Goal: Check status: Check status

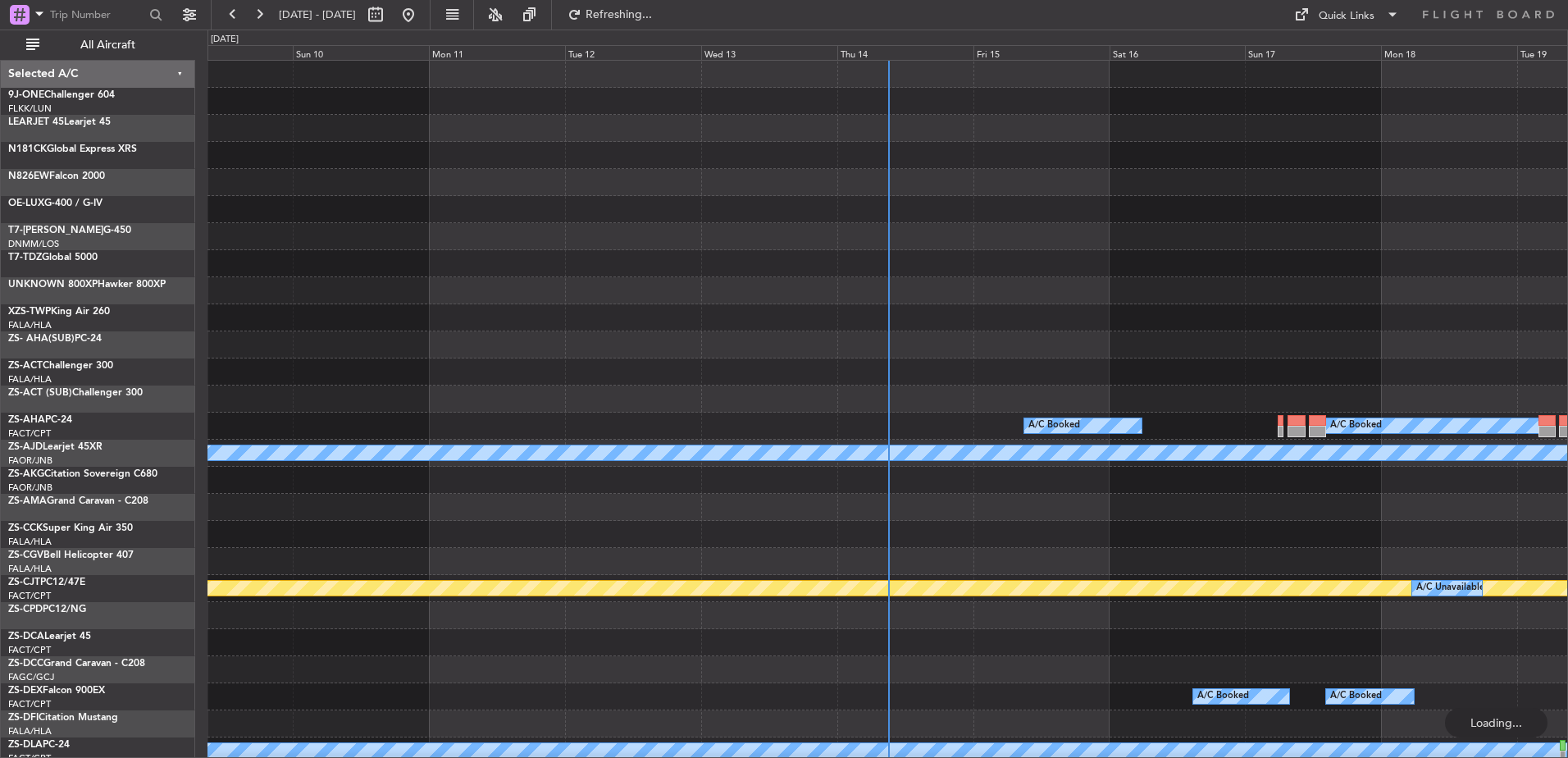
click at [864, 57] on div "Thu 14" at bounding box center [906, 53] width 136 height 15
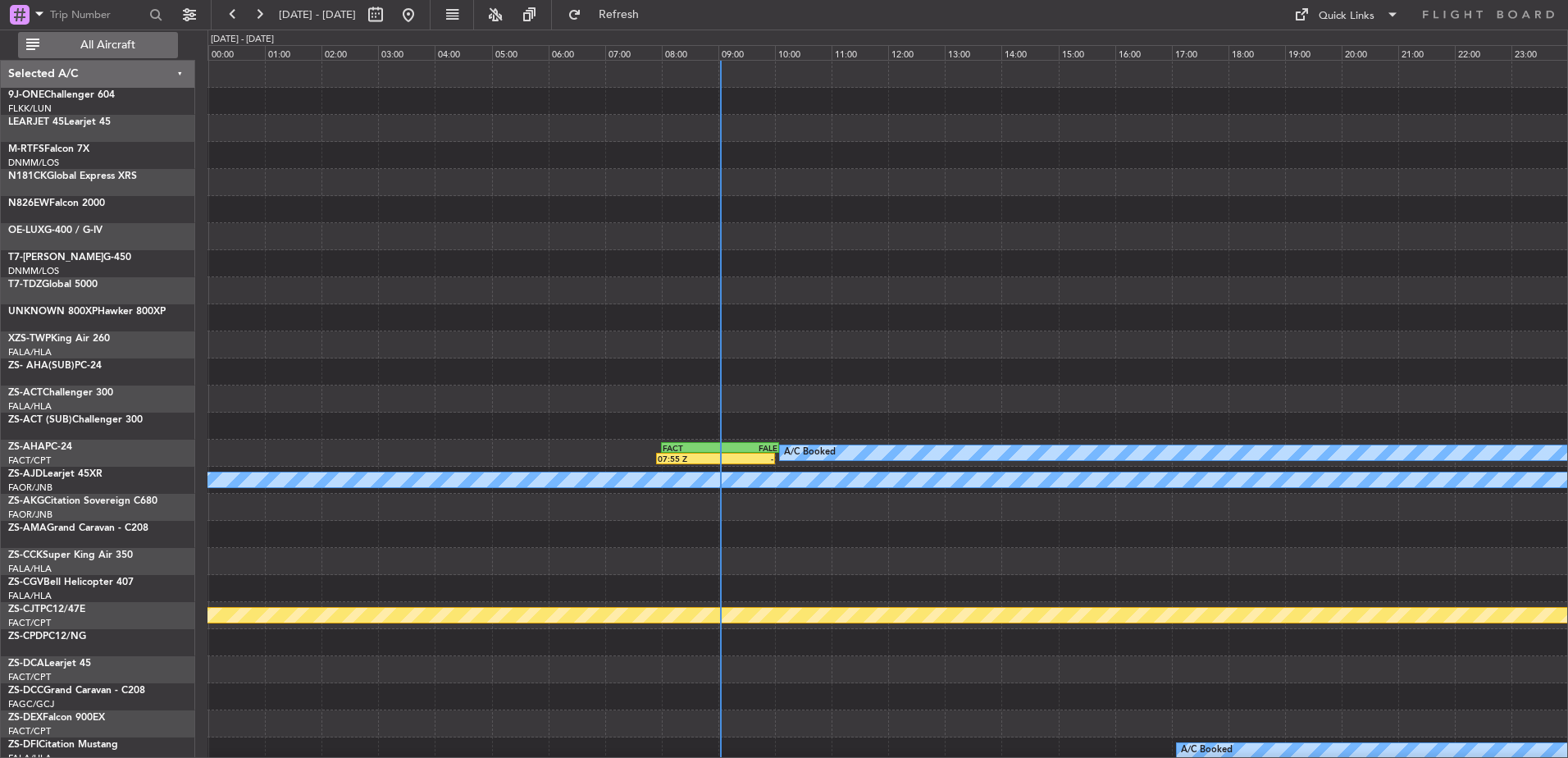
click at [106, 49] on span "All Aircraft" at bounding box center [108, 45] width 131 height 11
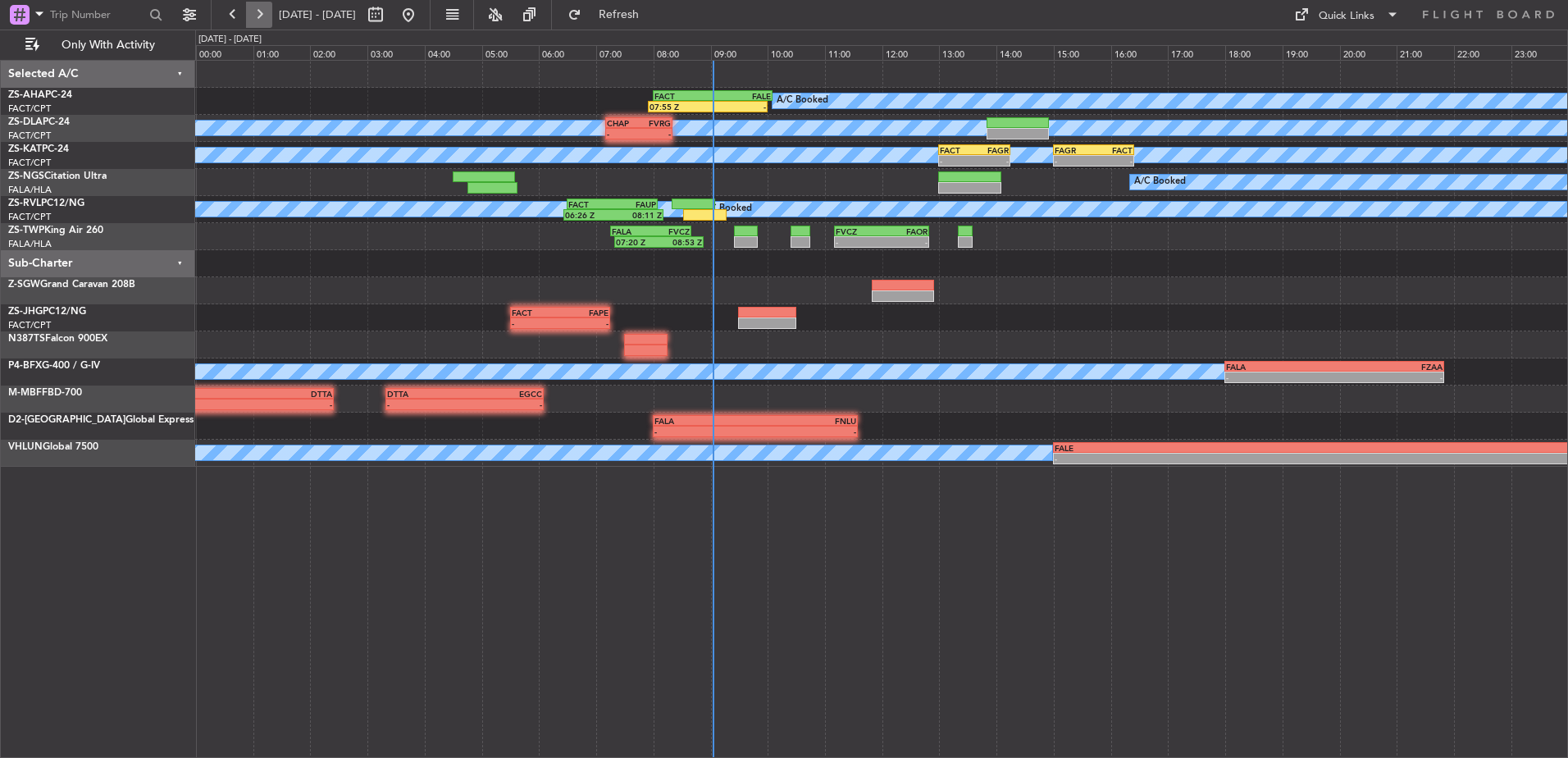
click at [263, 22] on button at bounding box center [259, 15] width 26 height 26
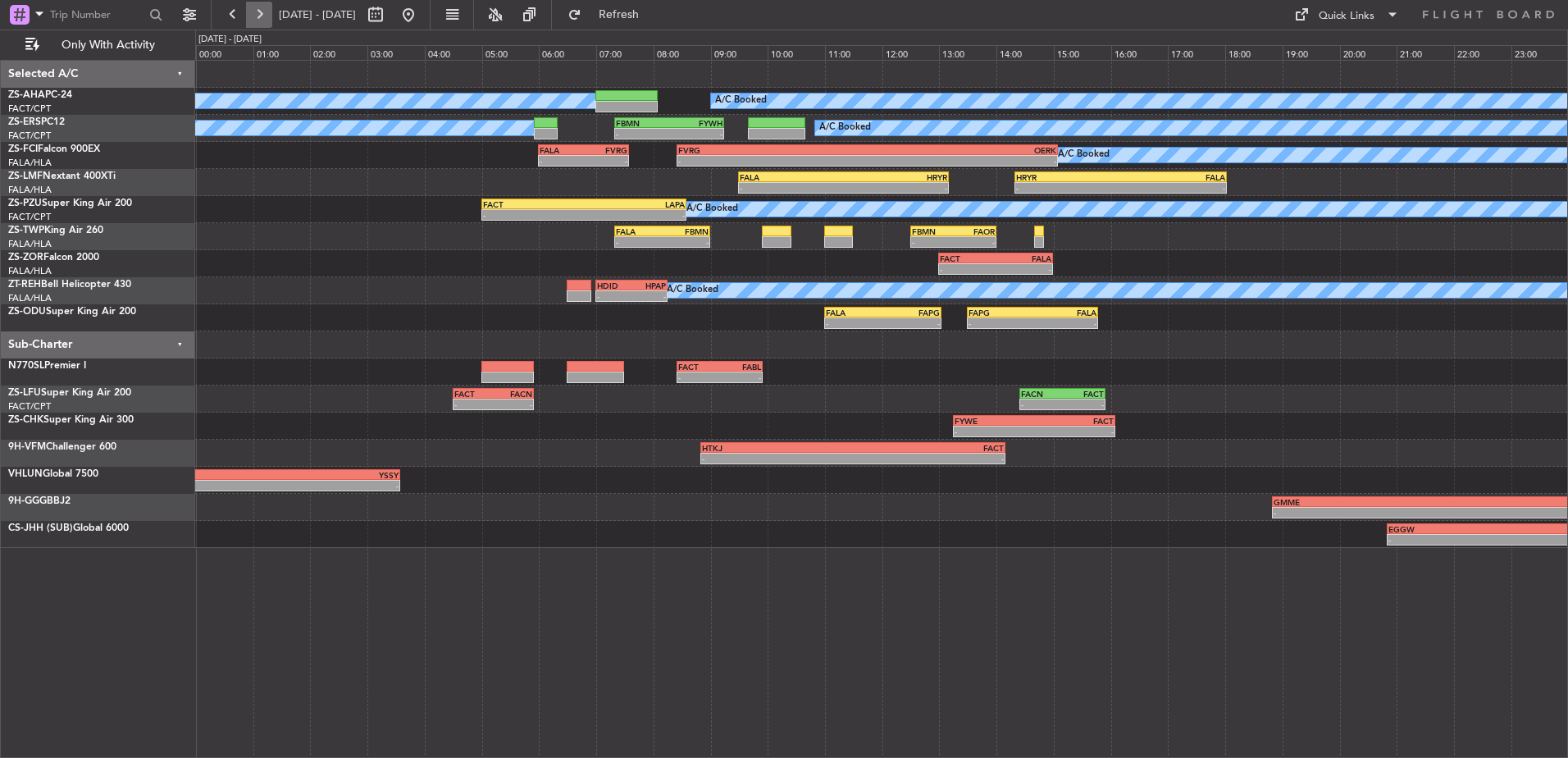
click at [259, 18] on button at bounding box center [259, 15] width 26 height 26
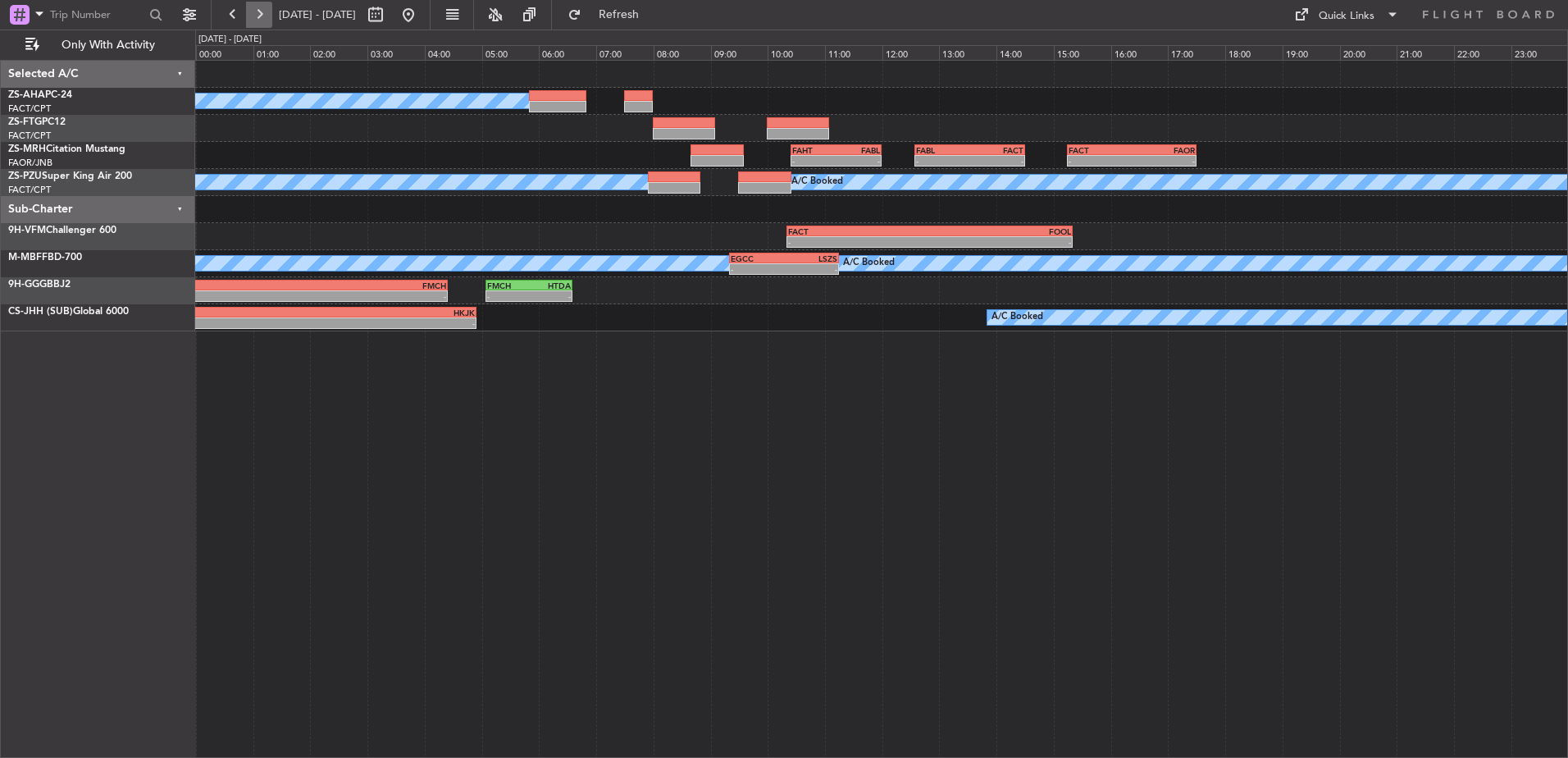
click at [260, 18] on button at bounding box center [259, 15] width 26 height 26
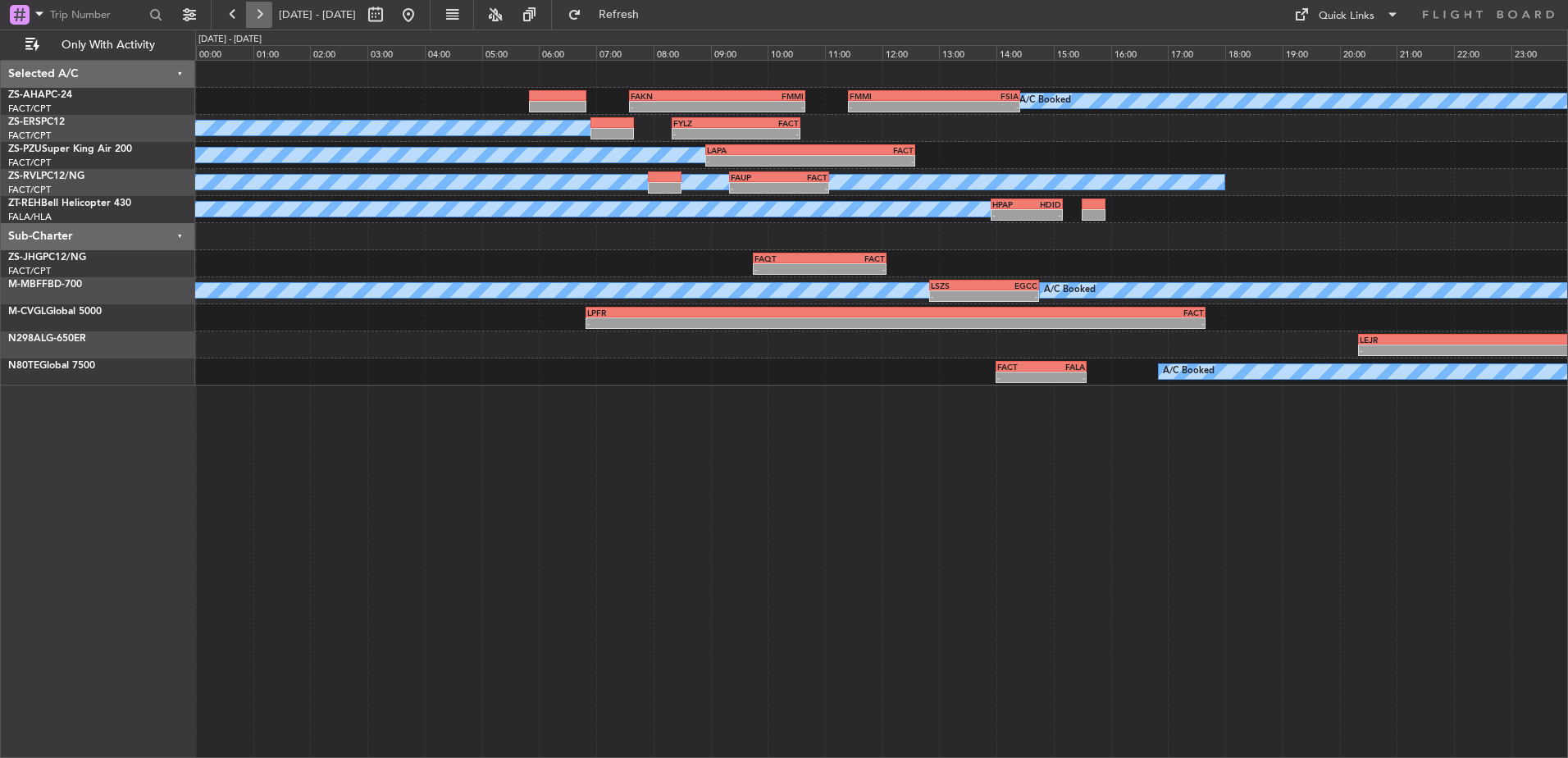
click at [260, 18] on button at bounding box center [259, 15] width 26 height 26
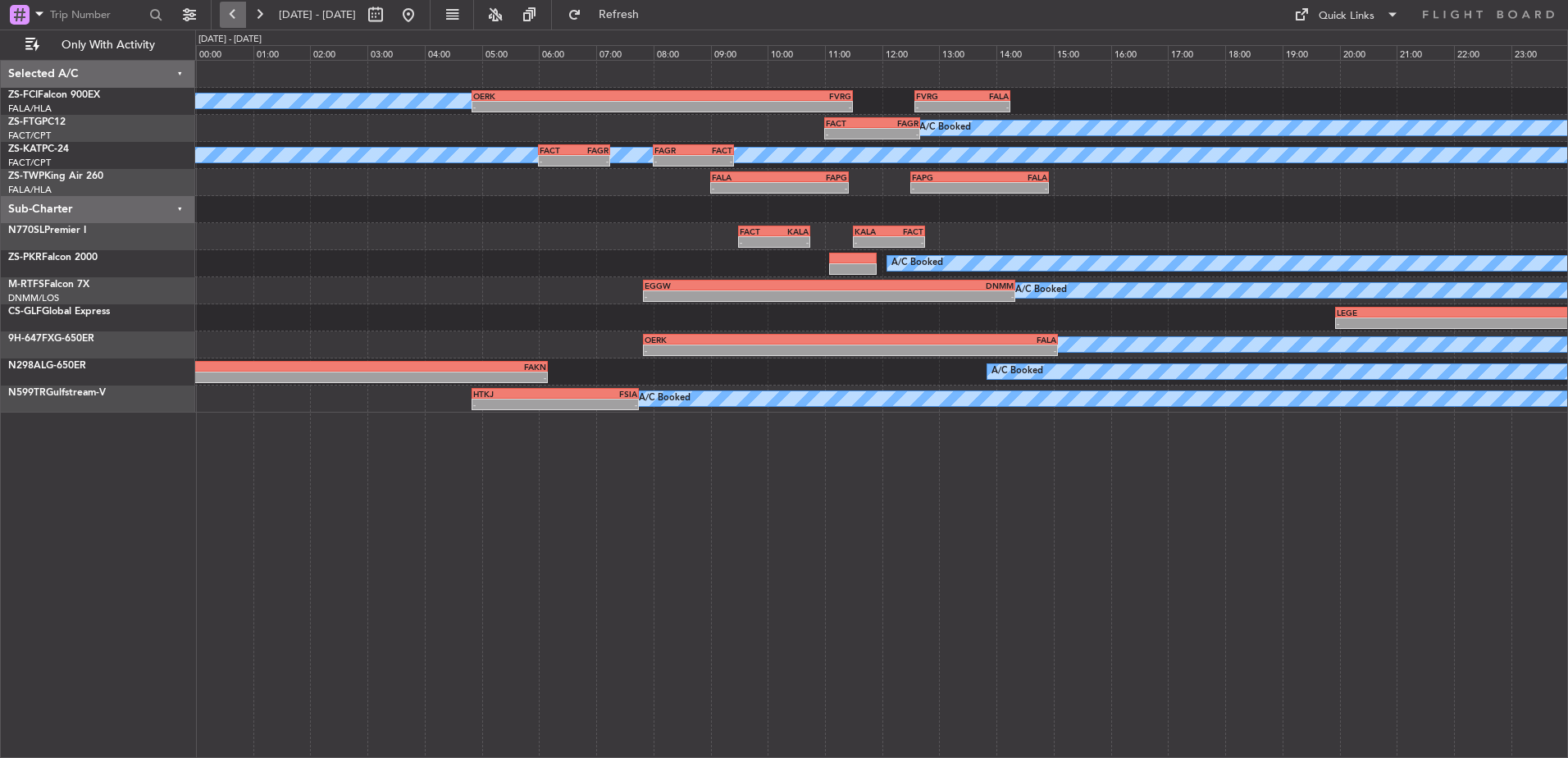
click at [235, 14] on button at bounding box center [233, 15] width 26 height 26
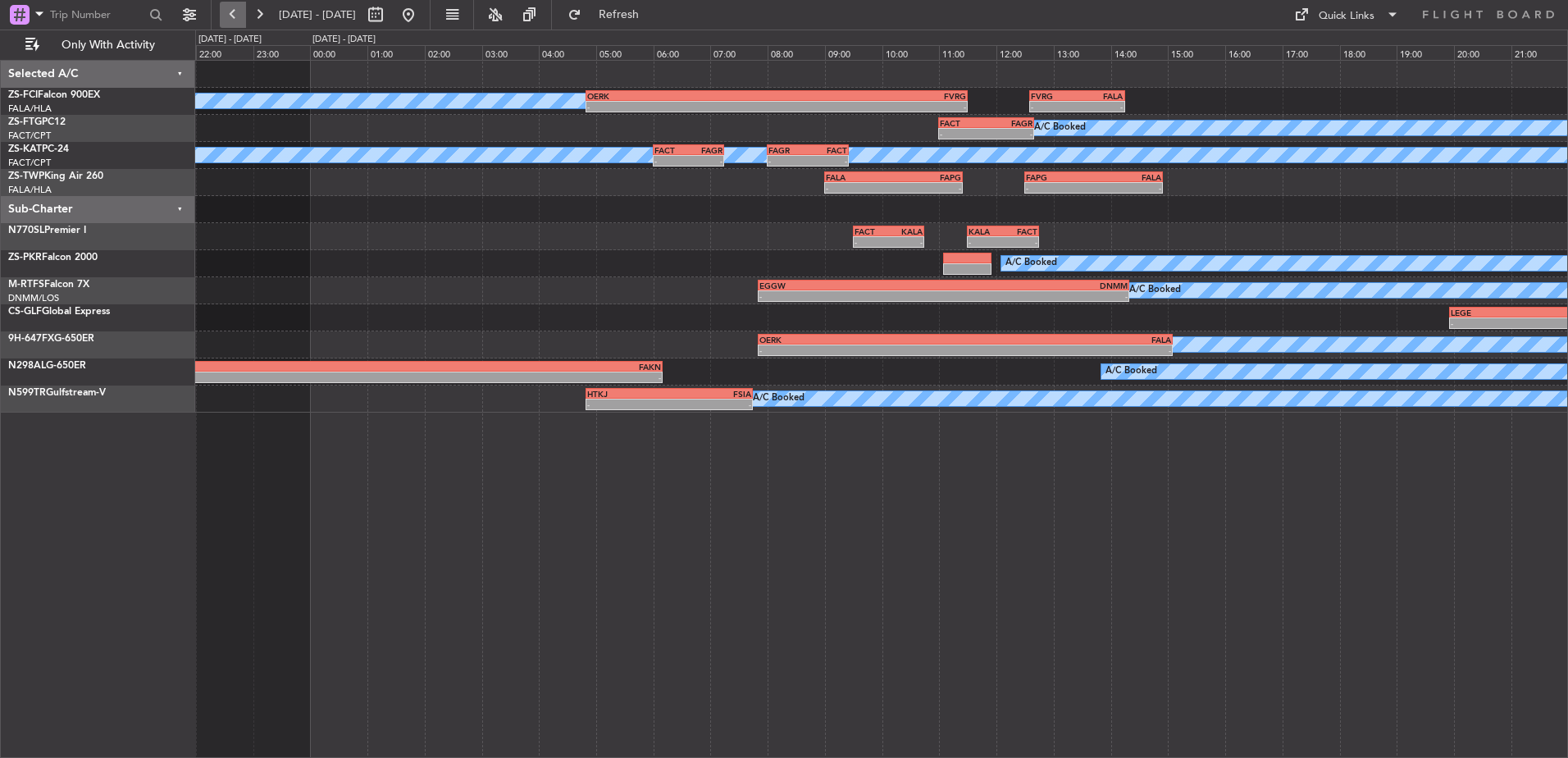
click at [235, 14] on button at bounding box center [233, 15] width 26 height 26
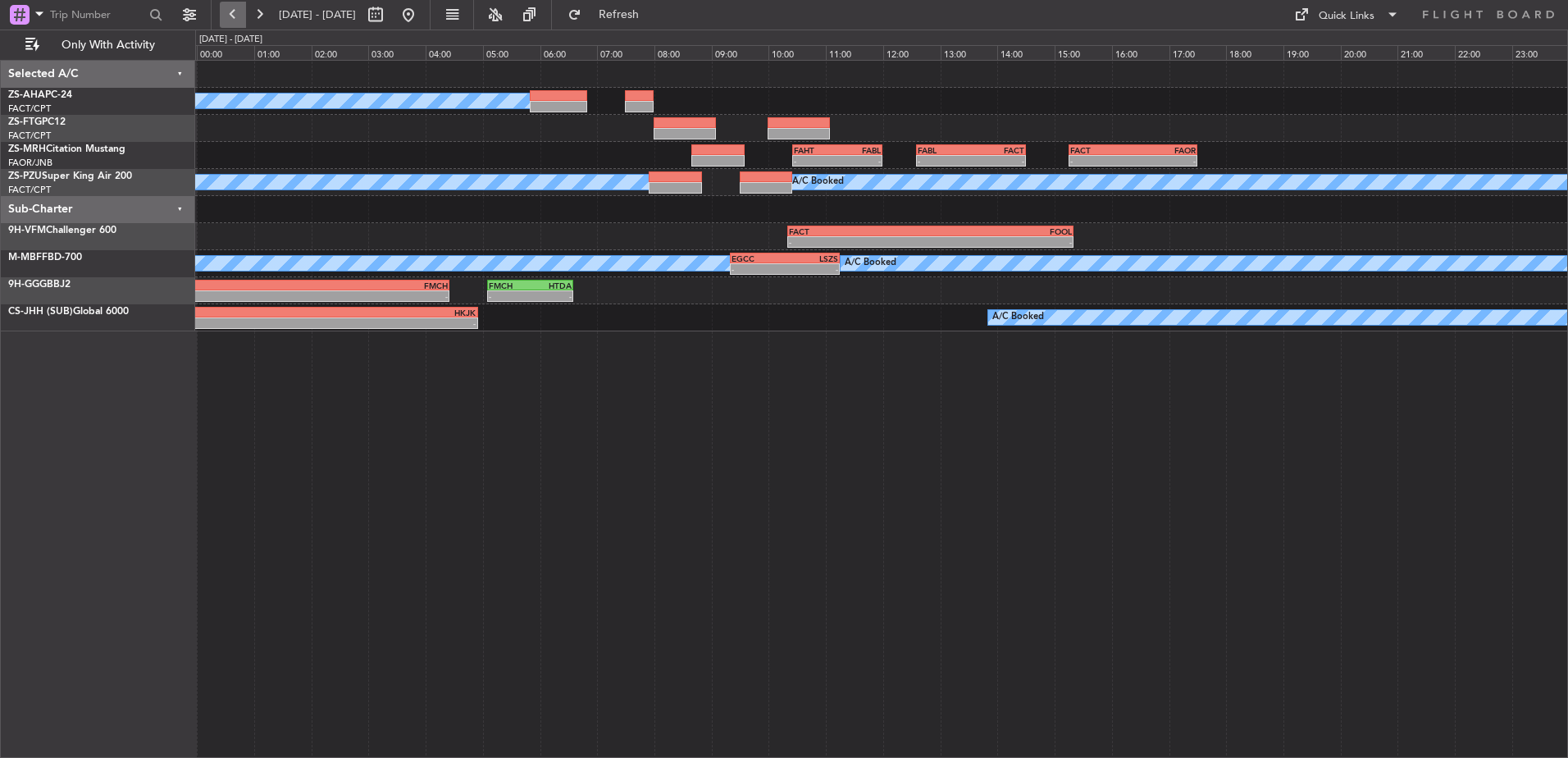
click at [235, 14] on button at bounding box center [233, 15] width 26 height 26
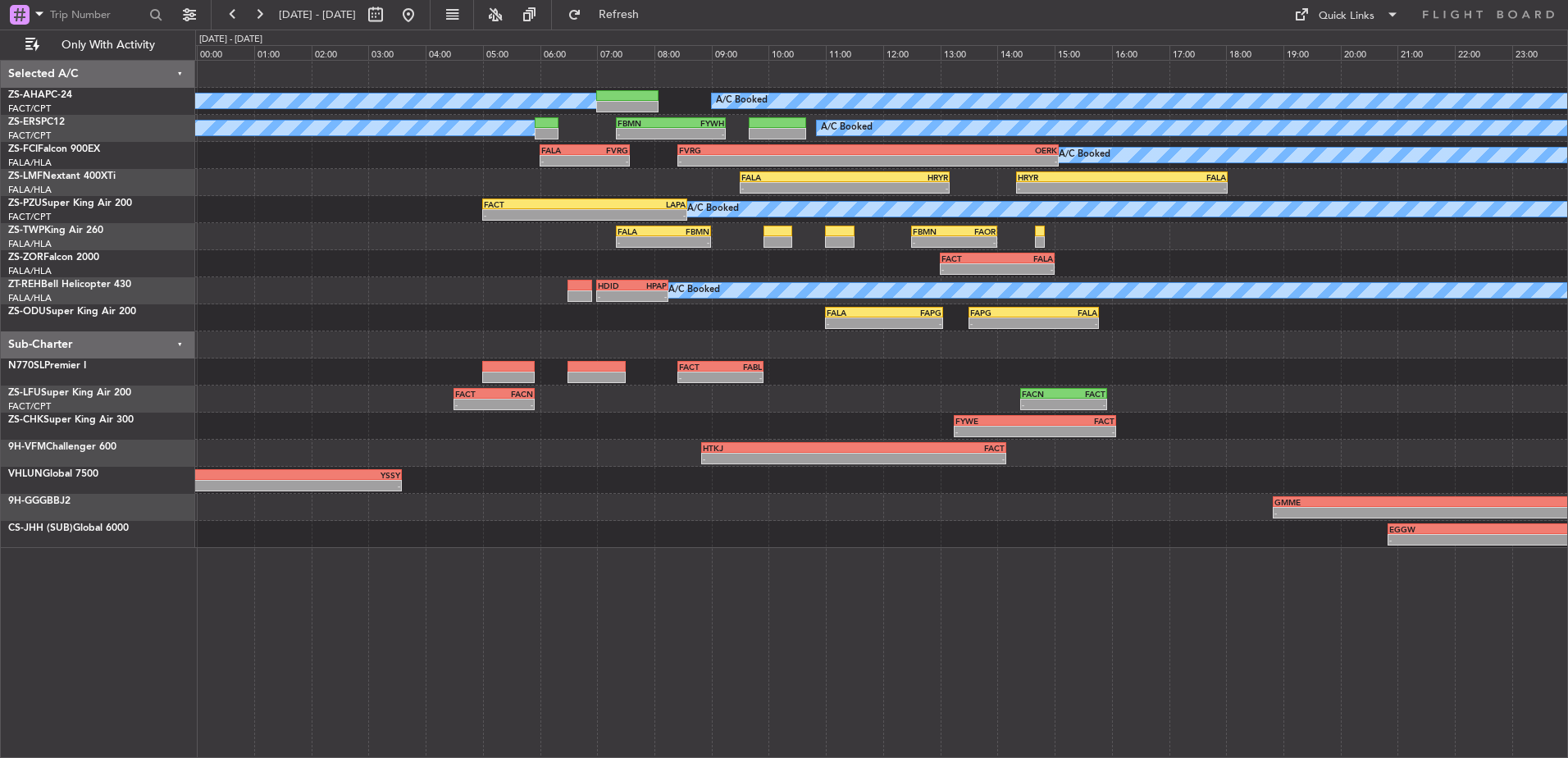
click at [218, 18] on fb-range-datepicker "[DATE] - [DATE]" at bounding box center [321, 14] width 219 height 29
click at [221, 15] on button at bounding box center [233, 15] width 26 height 26
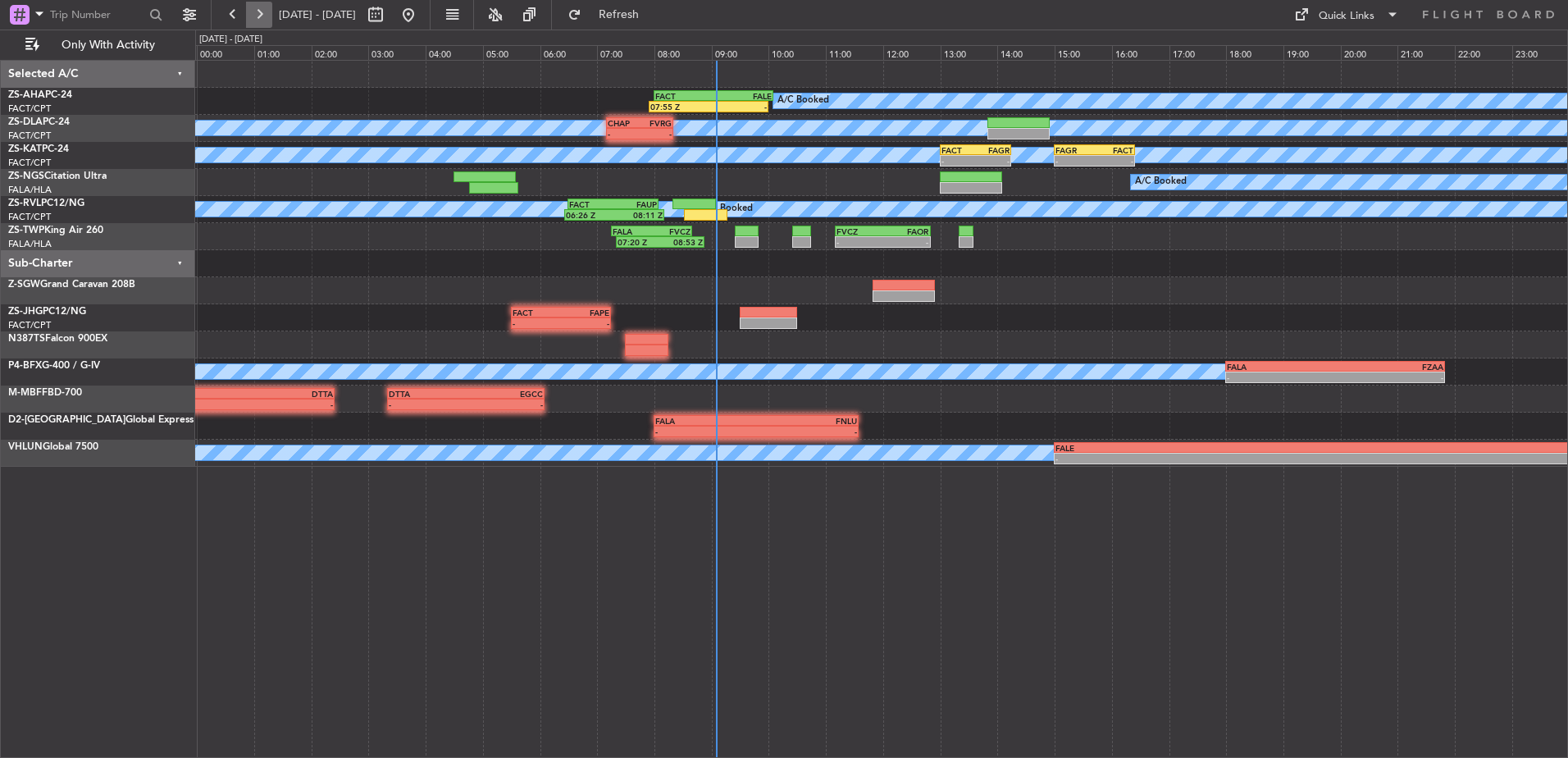
click at [251, 16] on button at bounding box center [259, 15] width 26 height 26
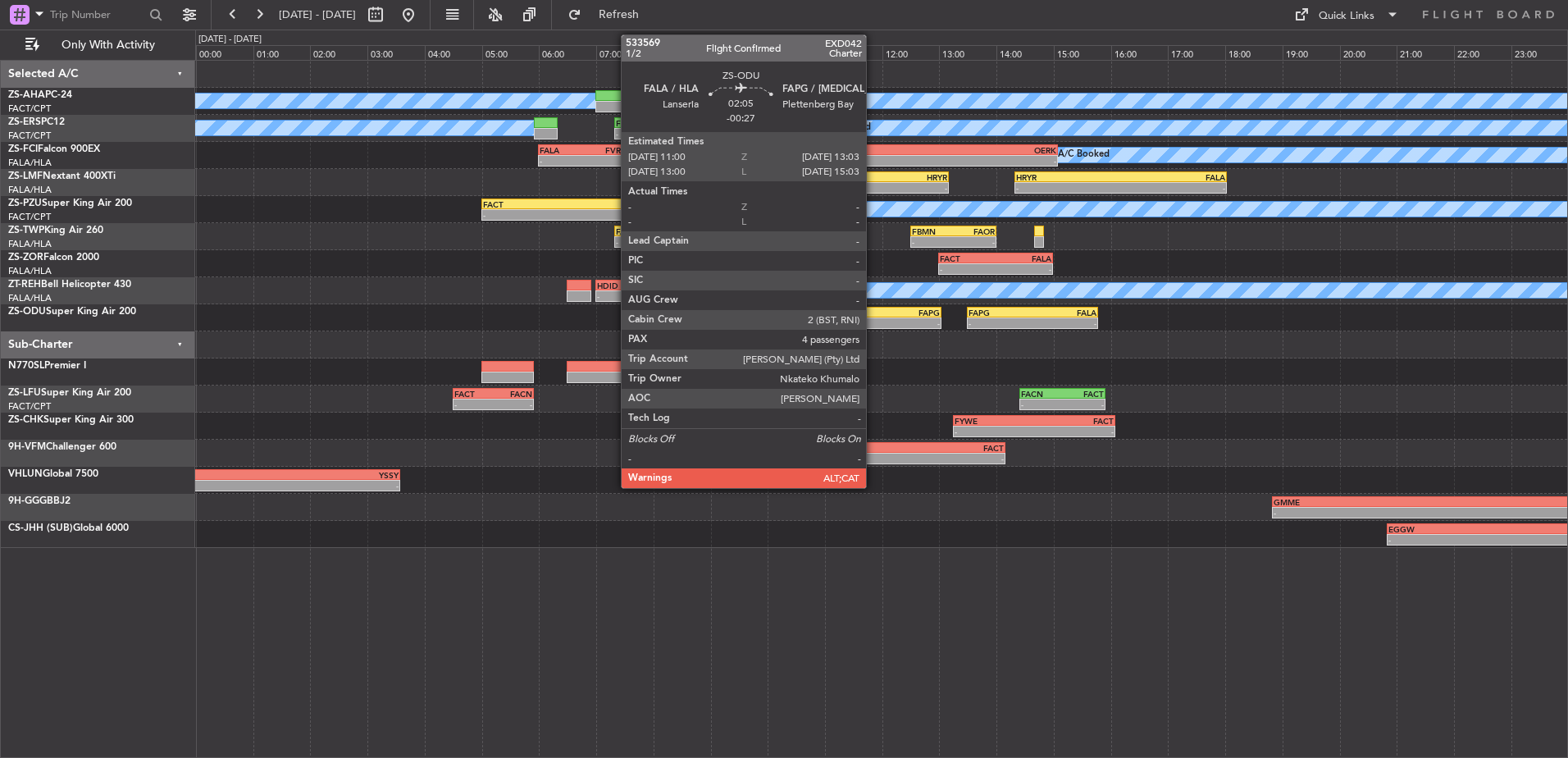
click at [874, 311] on div "FALA" at bounding box center [854, 312] width 58 height 9
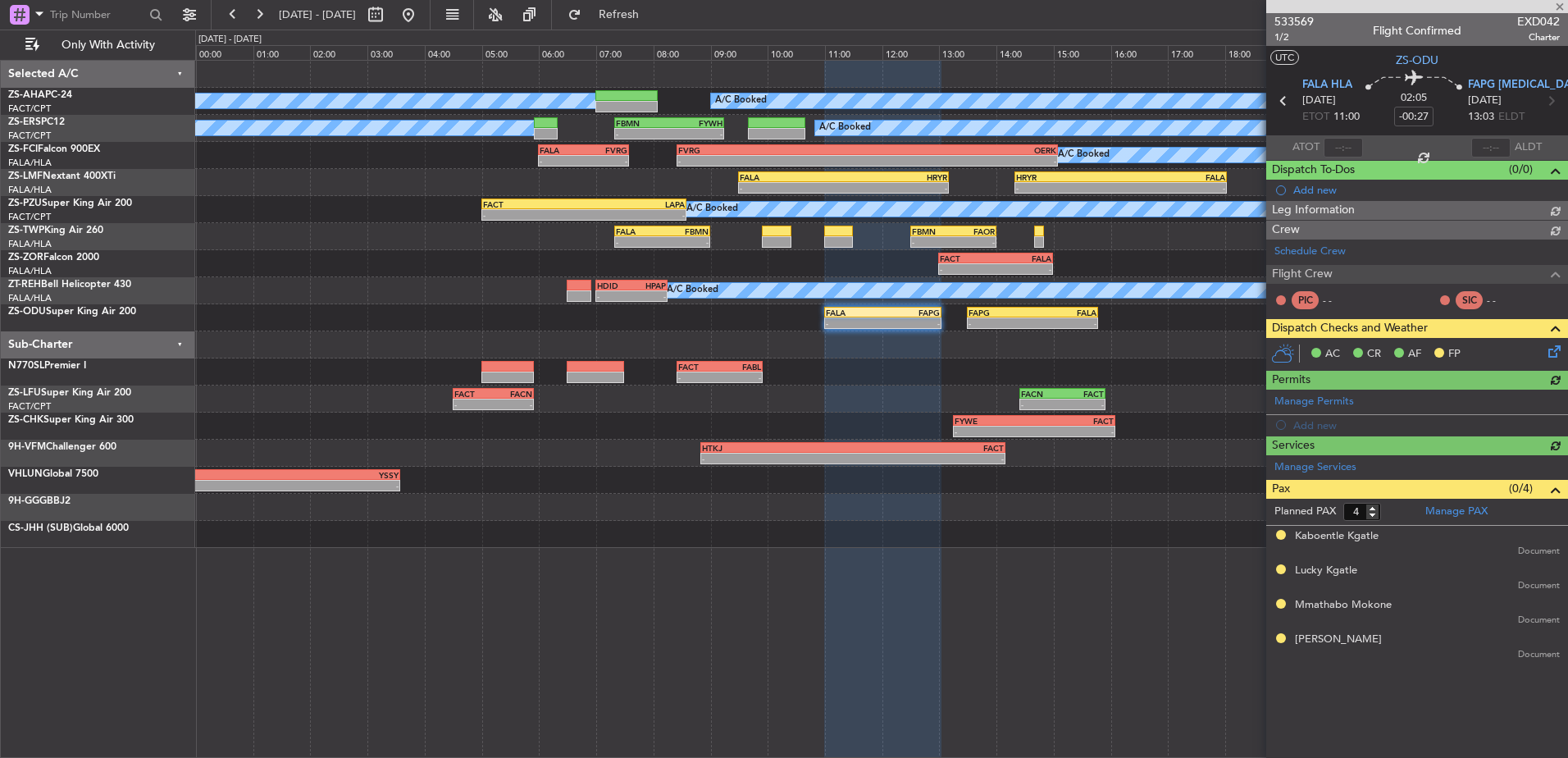
click at [1295, 21] on span "533569" at bounding box center [1295, 22] width 40 height 17
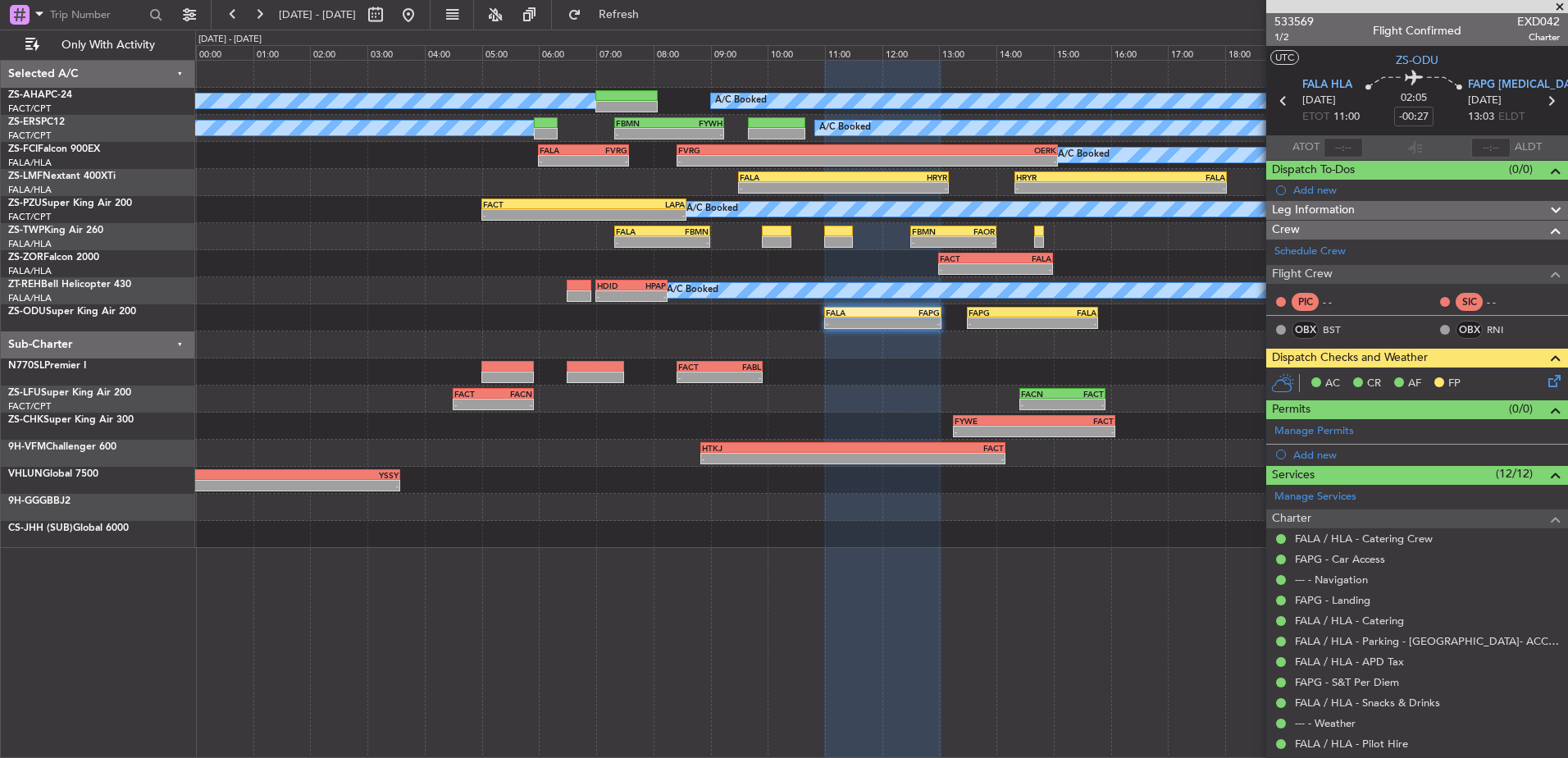
click at [1559, 5] on span at bounding box center [1559, 8] width 16 height 15
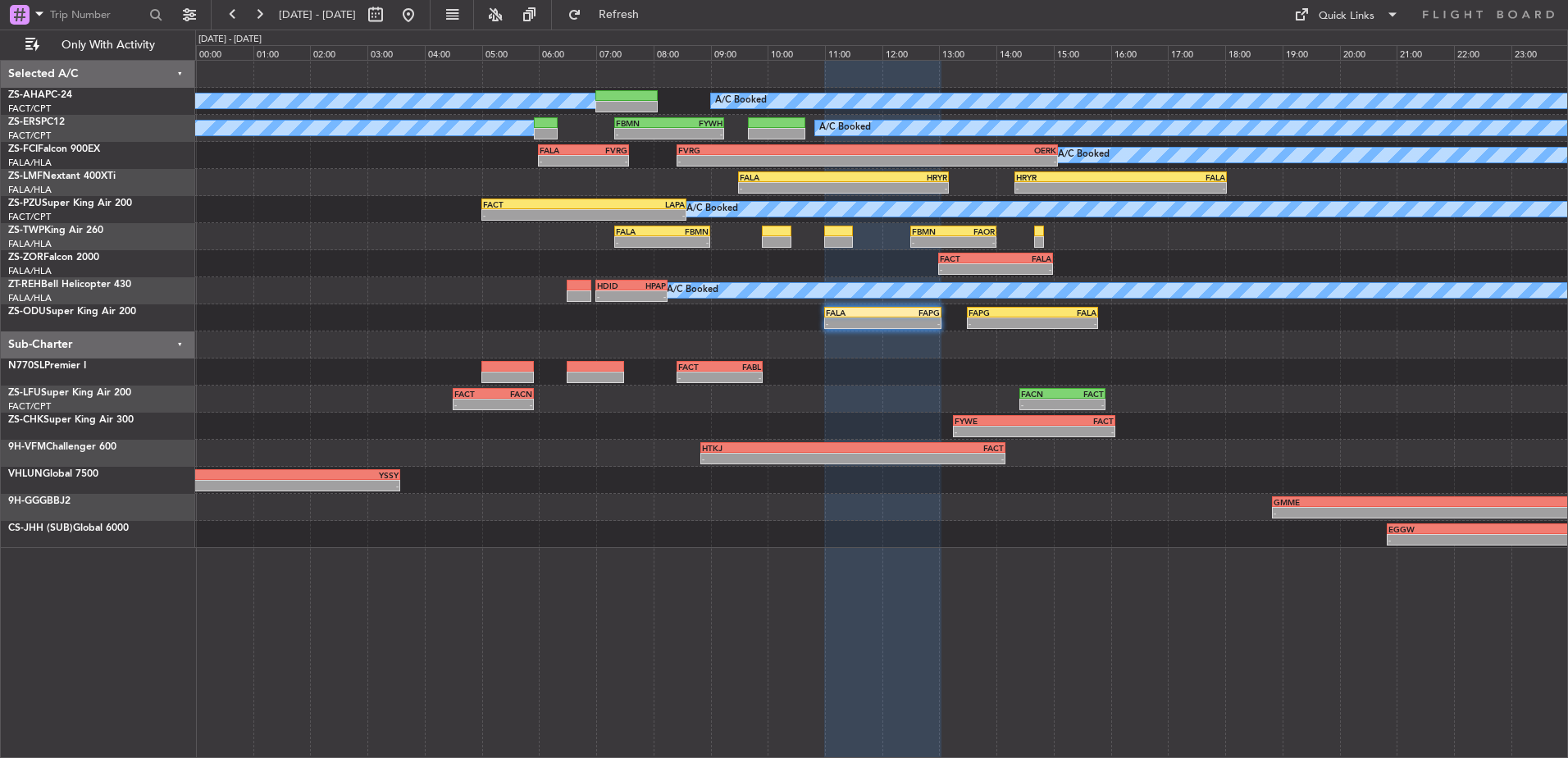
type input "0"
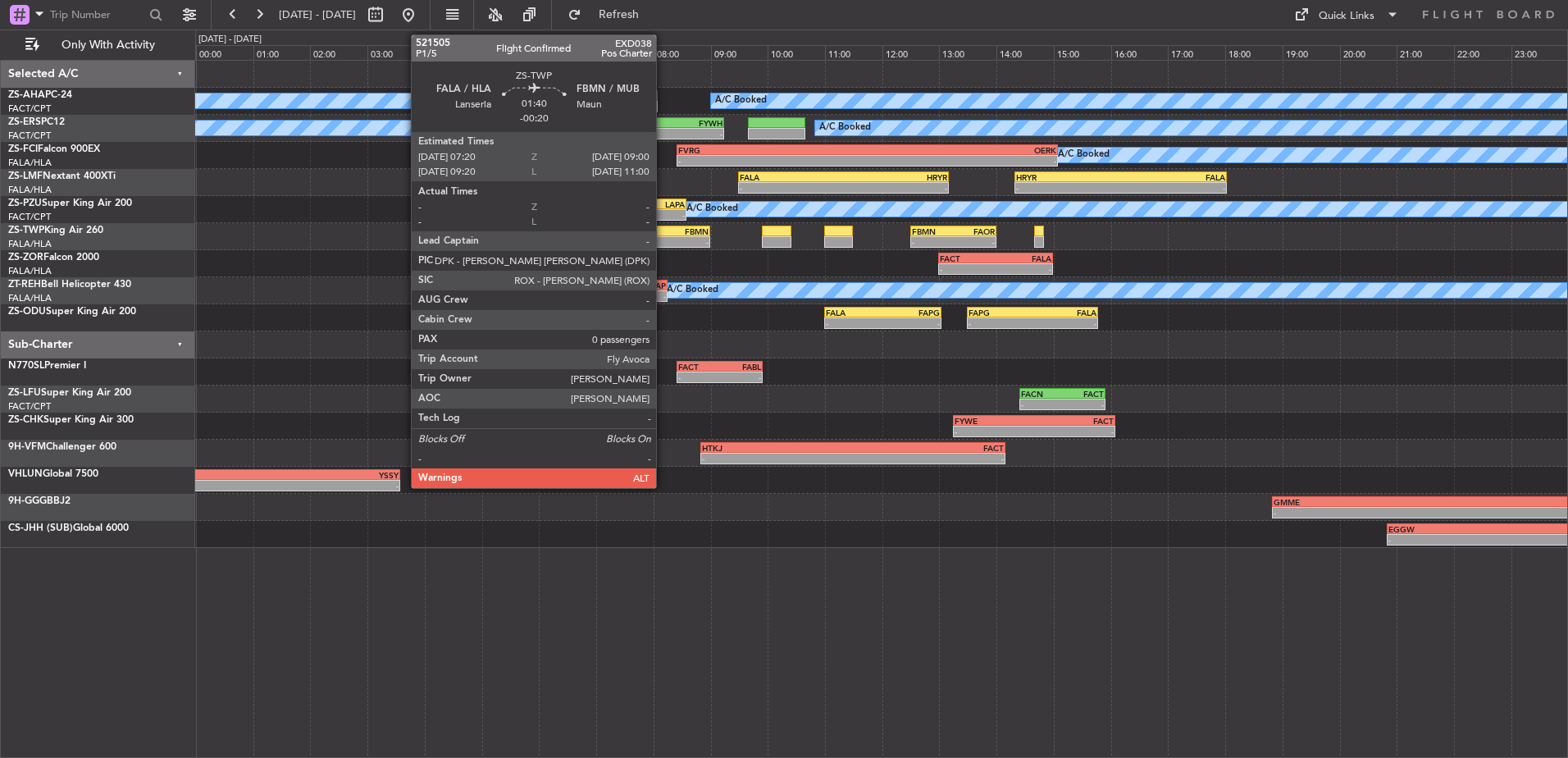
click at [664, 242] on div "-" at bounding box center [686, 242] width 46 height 9
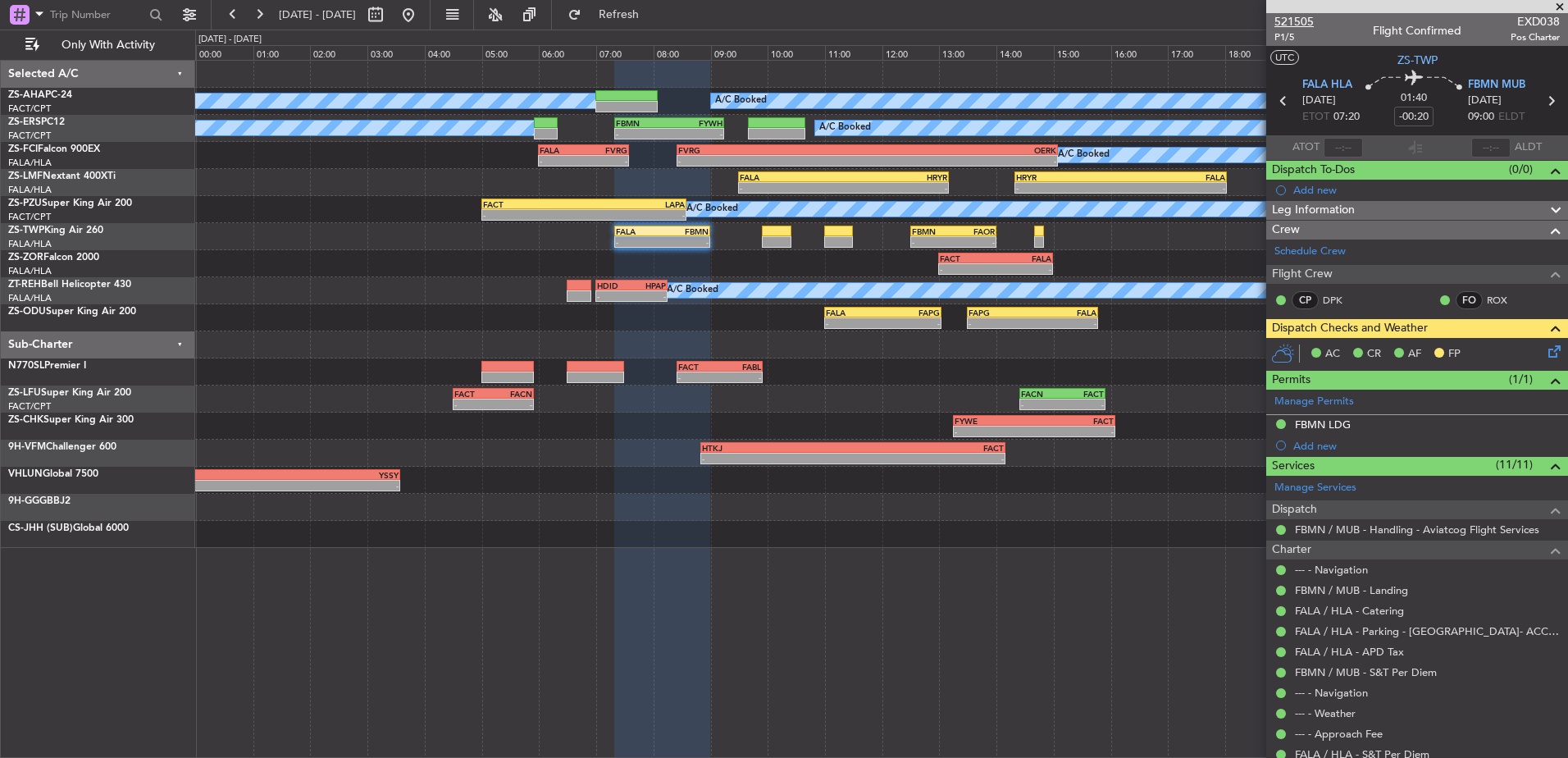
click at [1305, 24] on span "521505" at bounding box center [1295, 22] width 40 height 17
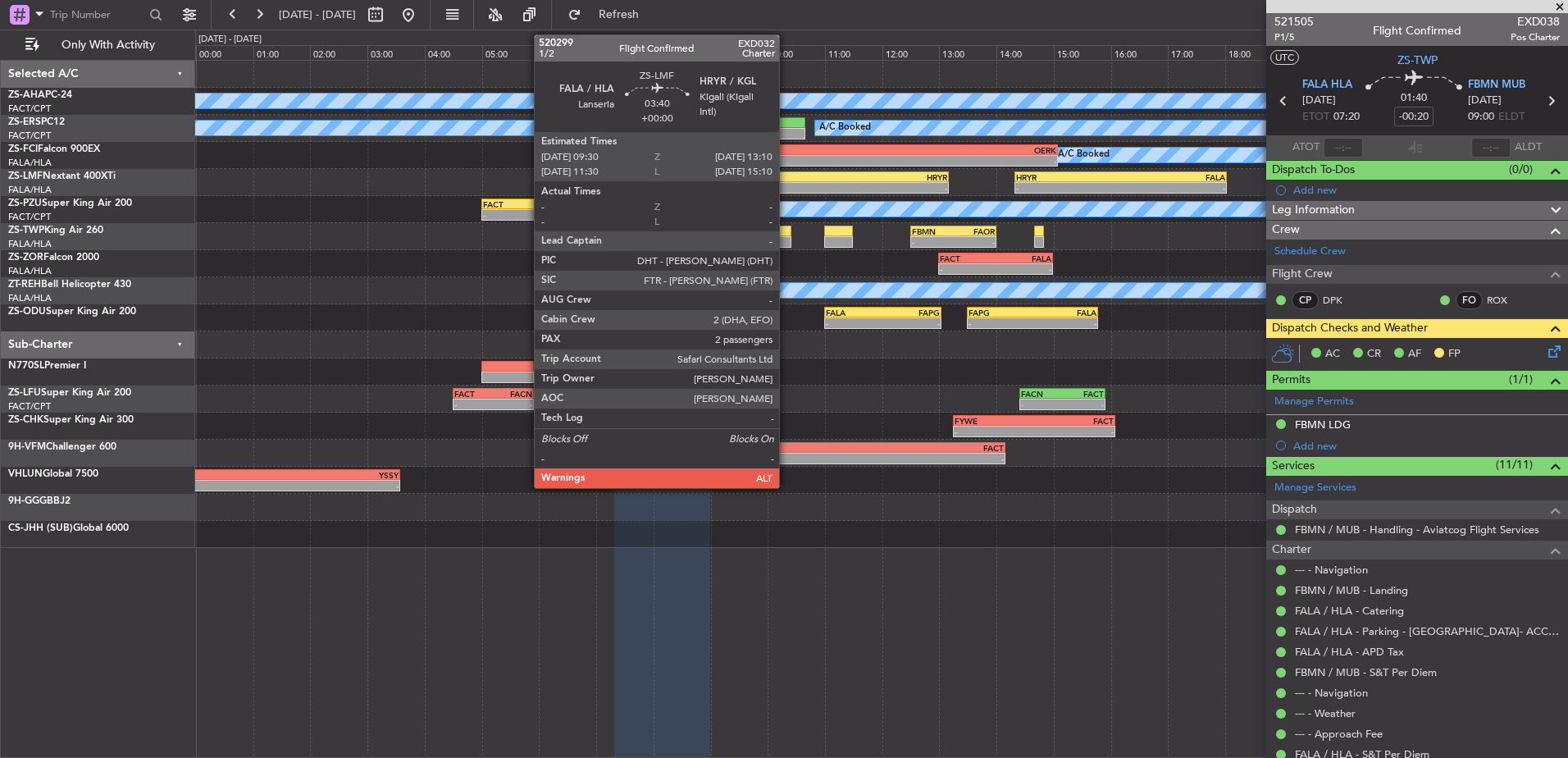
click at [787, 181] on div "FALA" at bounding box center [791, 177] width 103 height 9
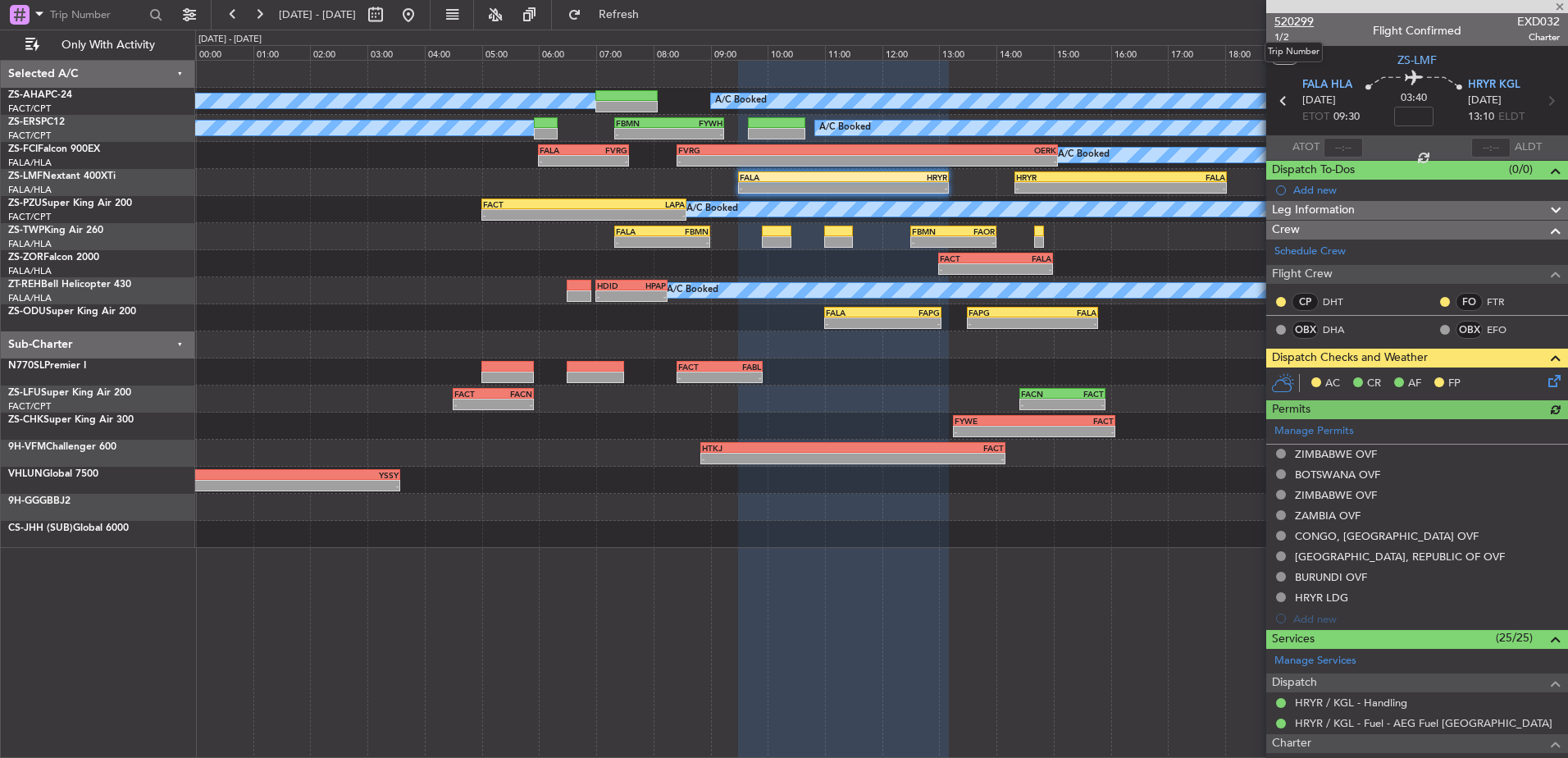
click at [1309, 21] on span "520299" at bounding box center [1295, 22] width 40 height 17
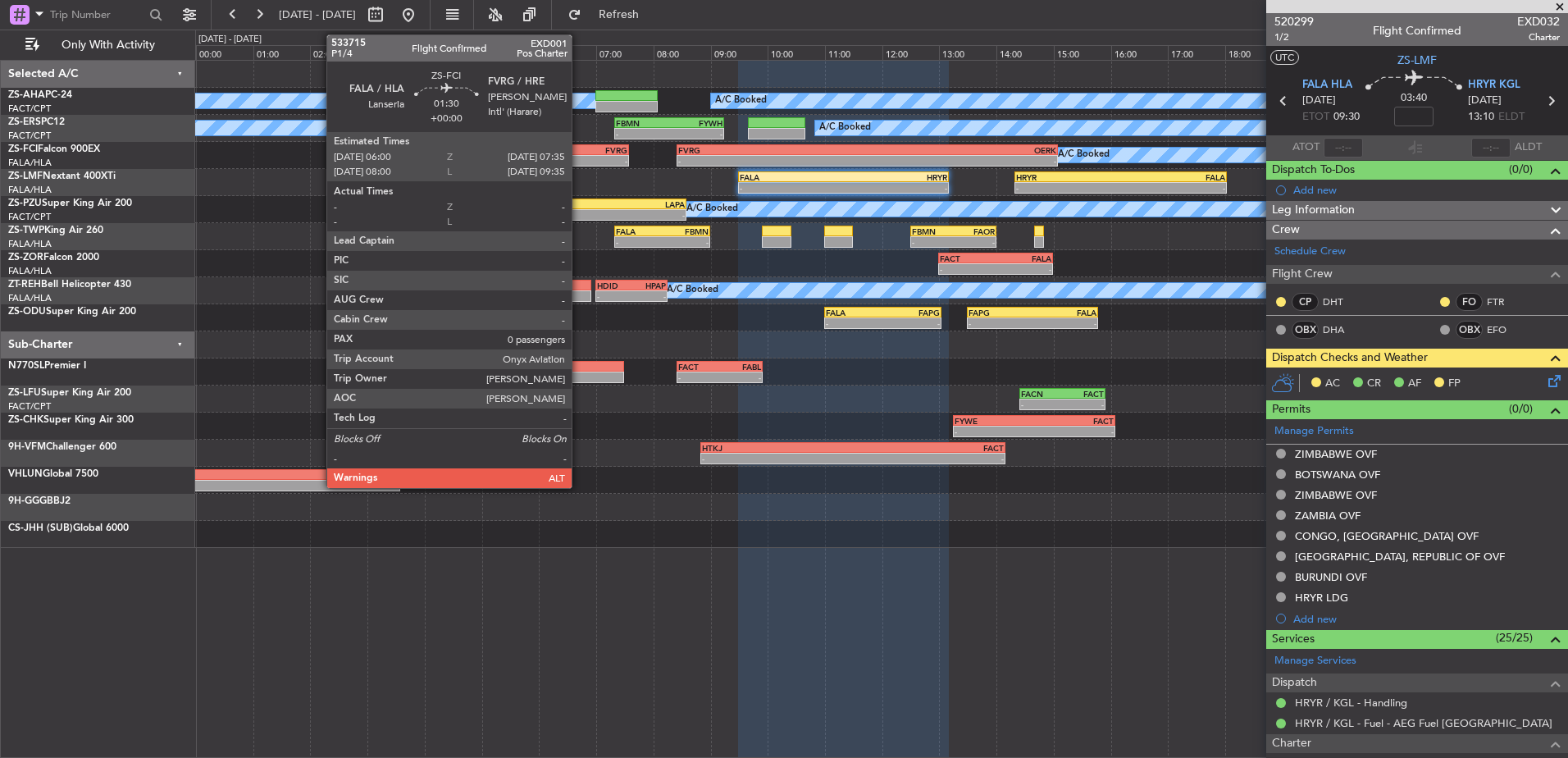
click at [579, 158] on div "-" at bounding box center [562, 161] width 44 height 9
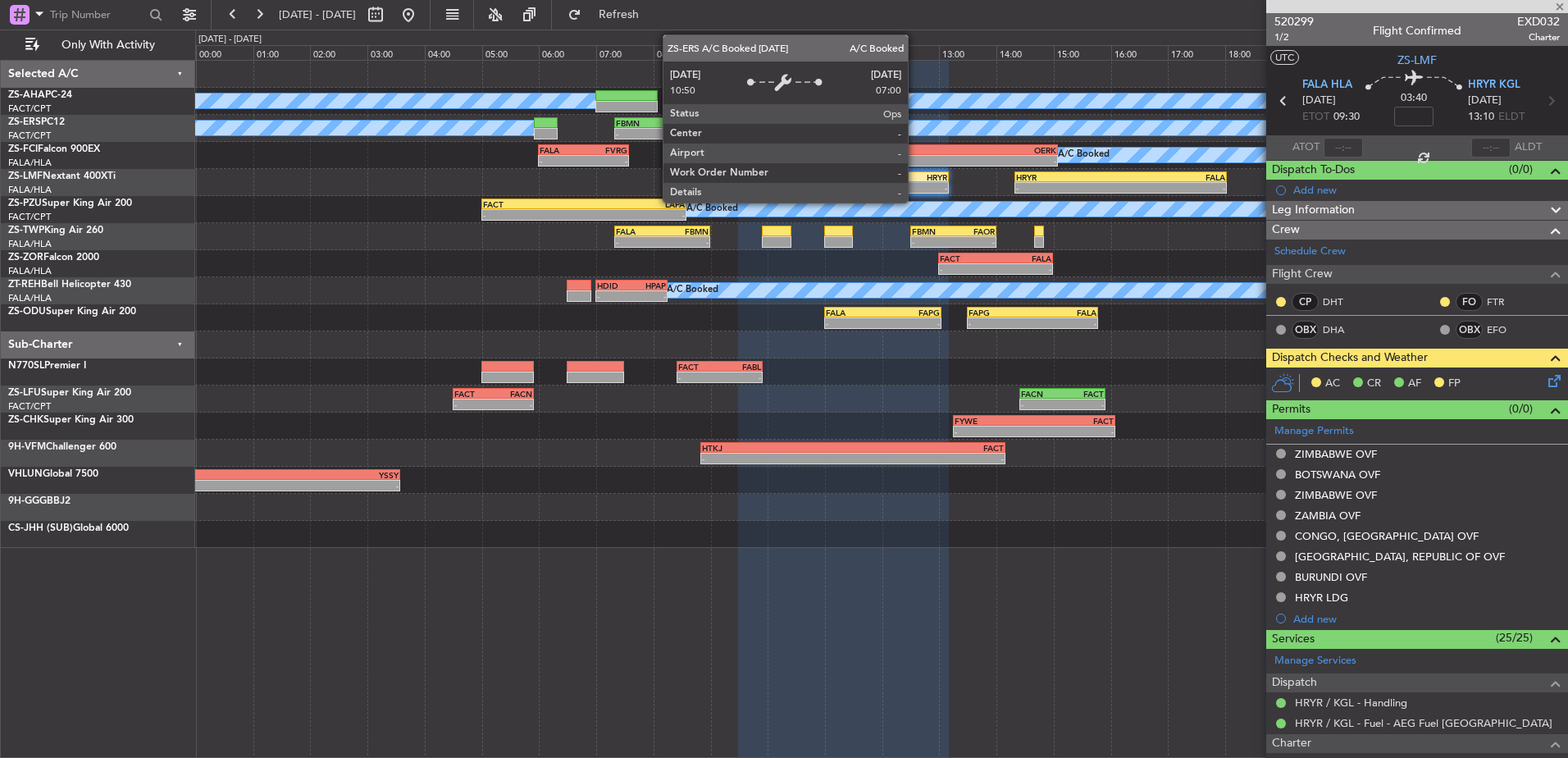
type input "0"
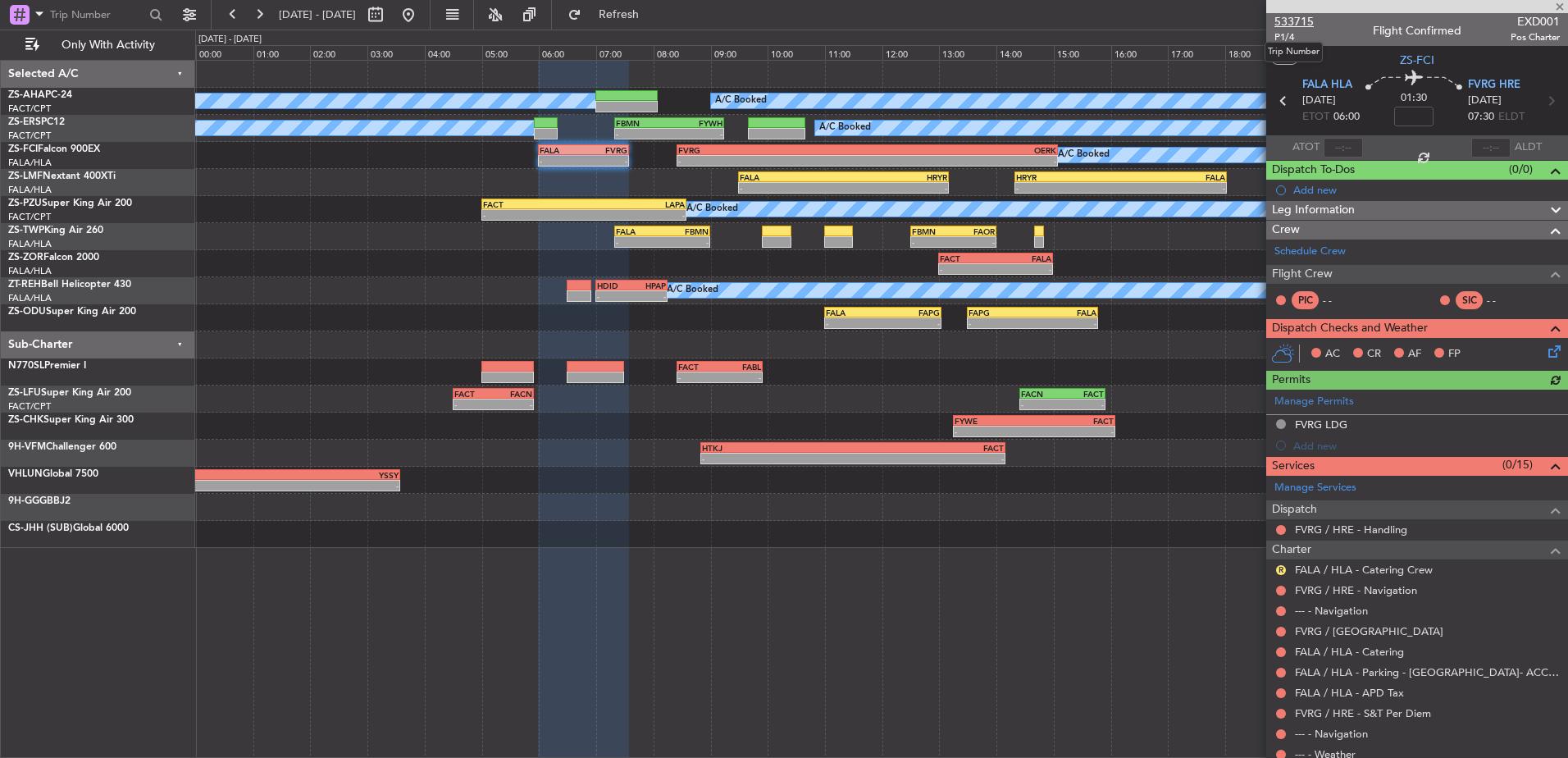
click at [1302, 23] on span "533715" at bounding box center [1295, 22] width 40 height 17
click at [1565, 0] on span at bounding box center [1559, 8] width 16 height 15
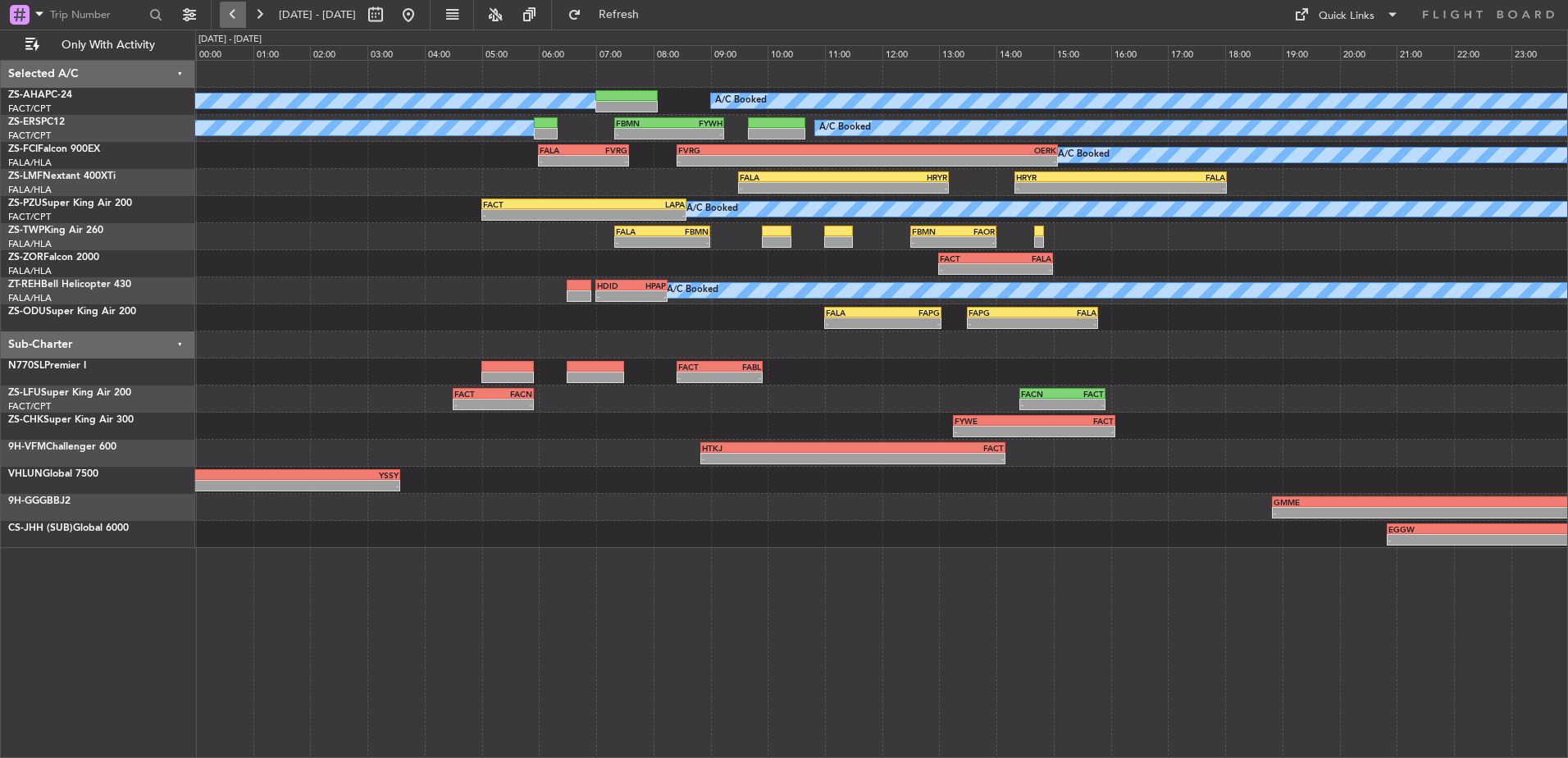
click at [224, 15] on button at bounding box center [233, 15] width 26 height 26
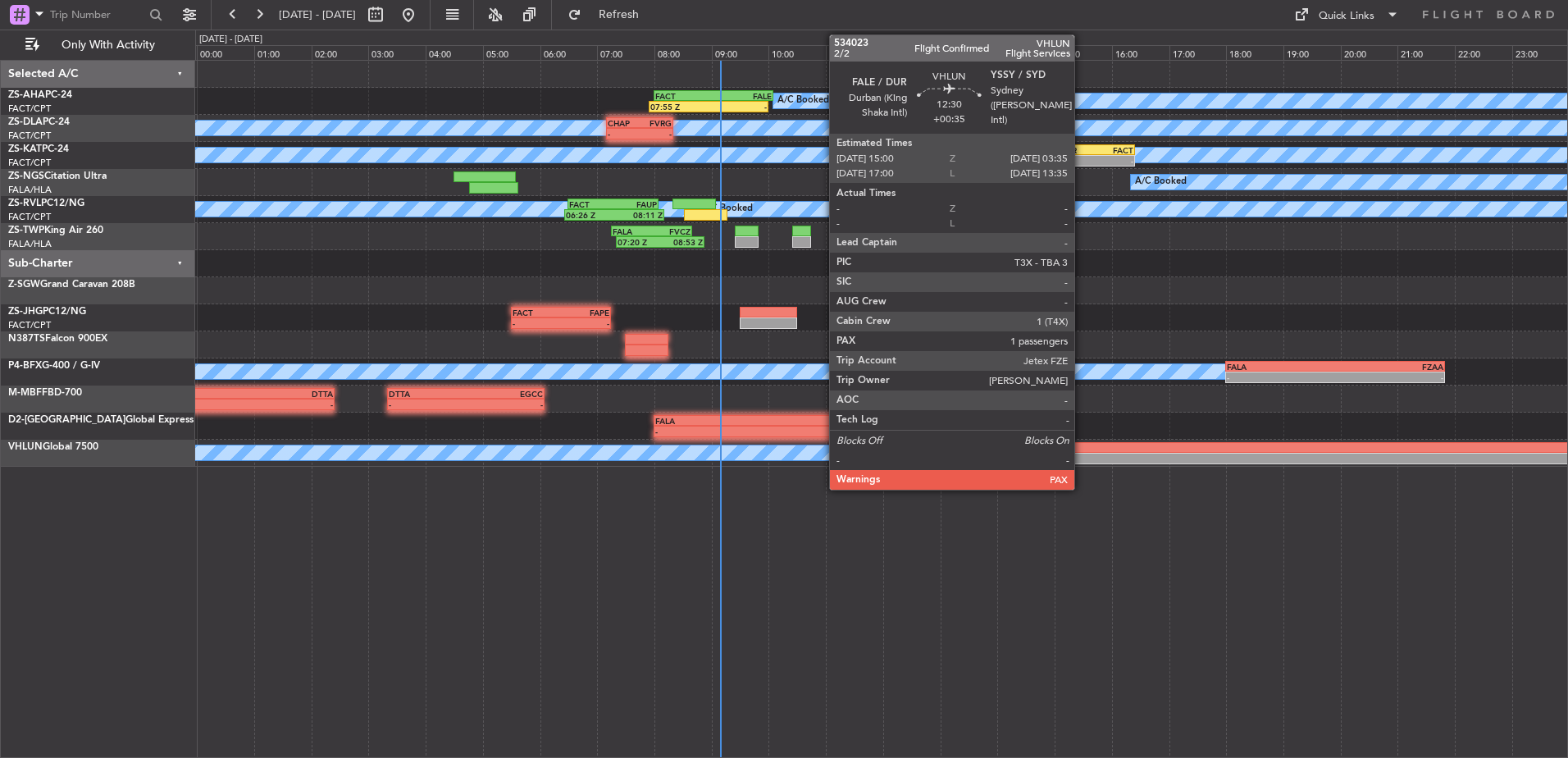
click at [1082, 455] on div "-" at bounding box center [1234, 459] width 358 height 9
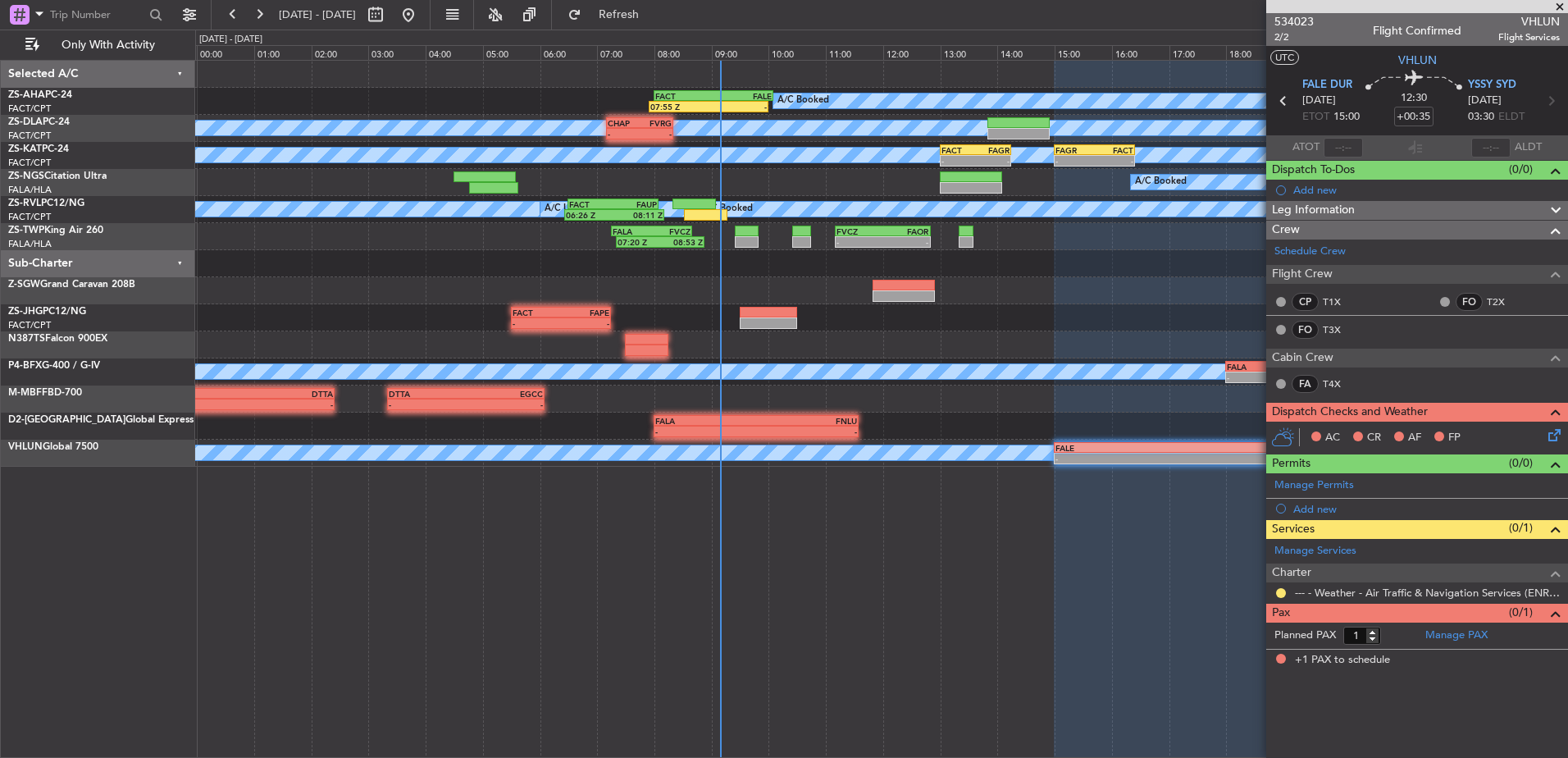
click at [1559, 9] on span at bounding box center [1559, 8] width 16 height 15
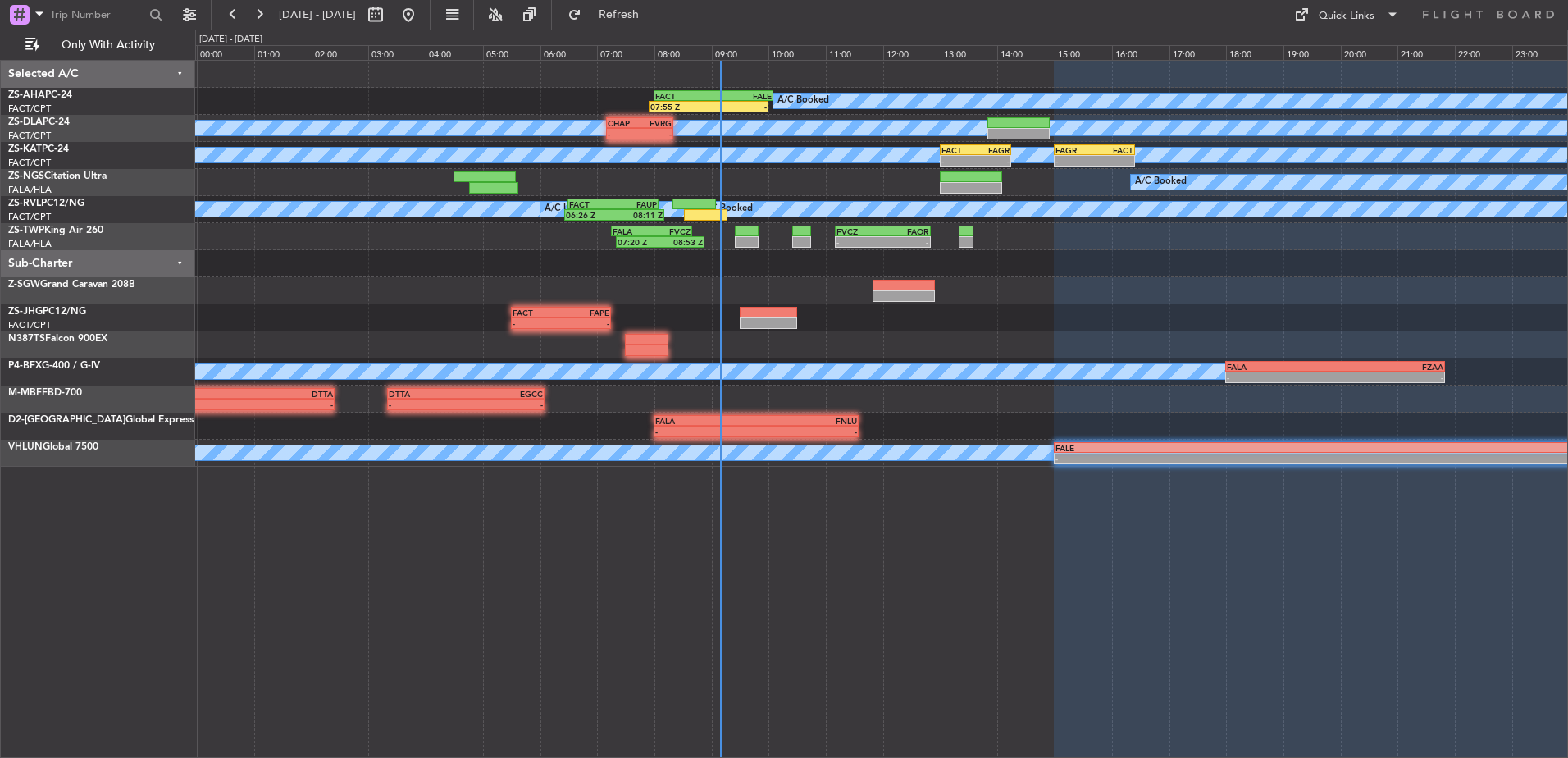
type input "0"
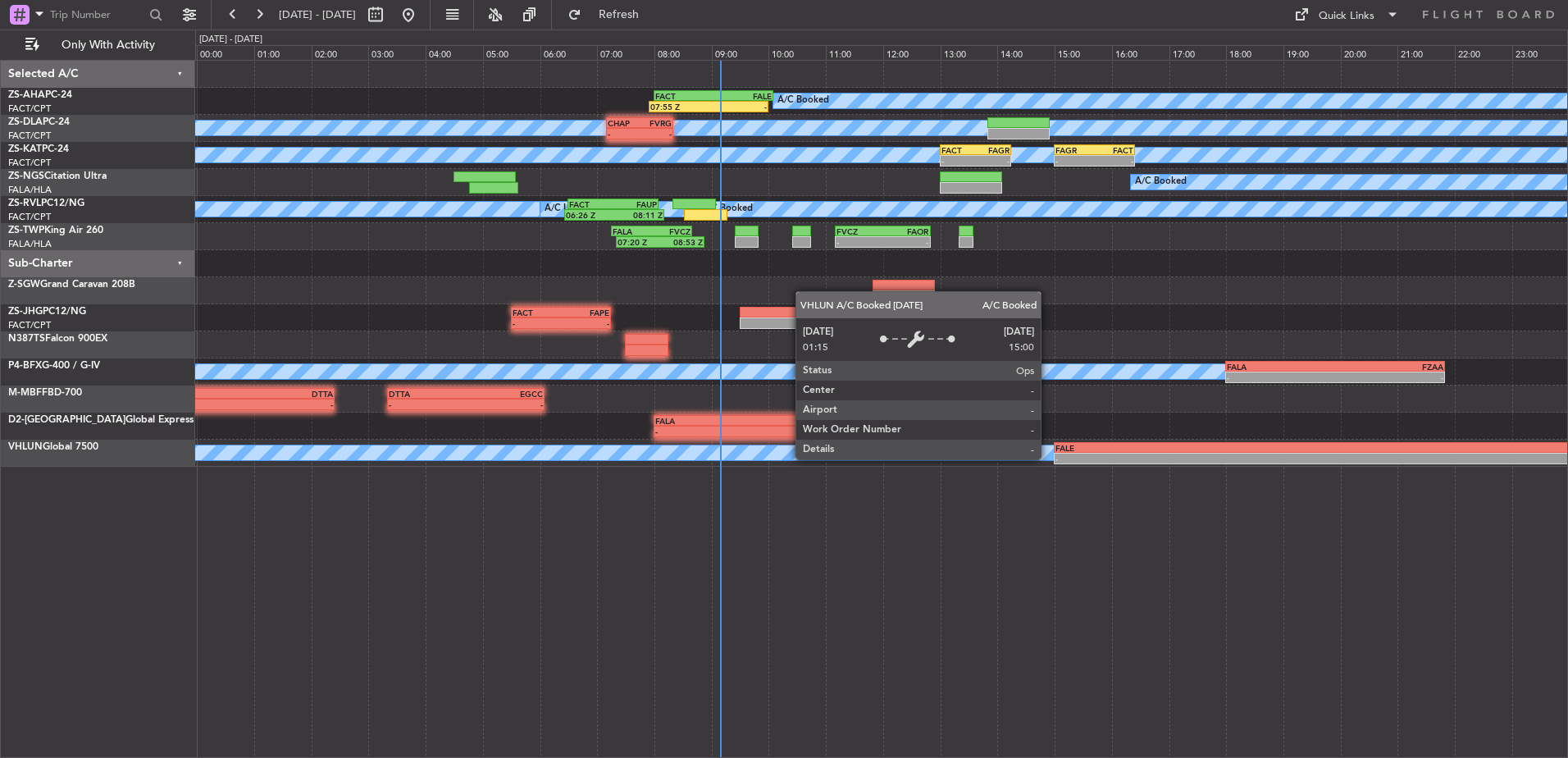
click at [1079, 459] on div "-" at bounding box center [1234, 459] width 358 height 9
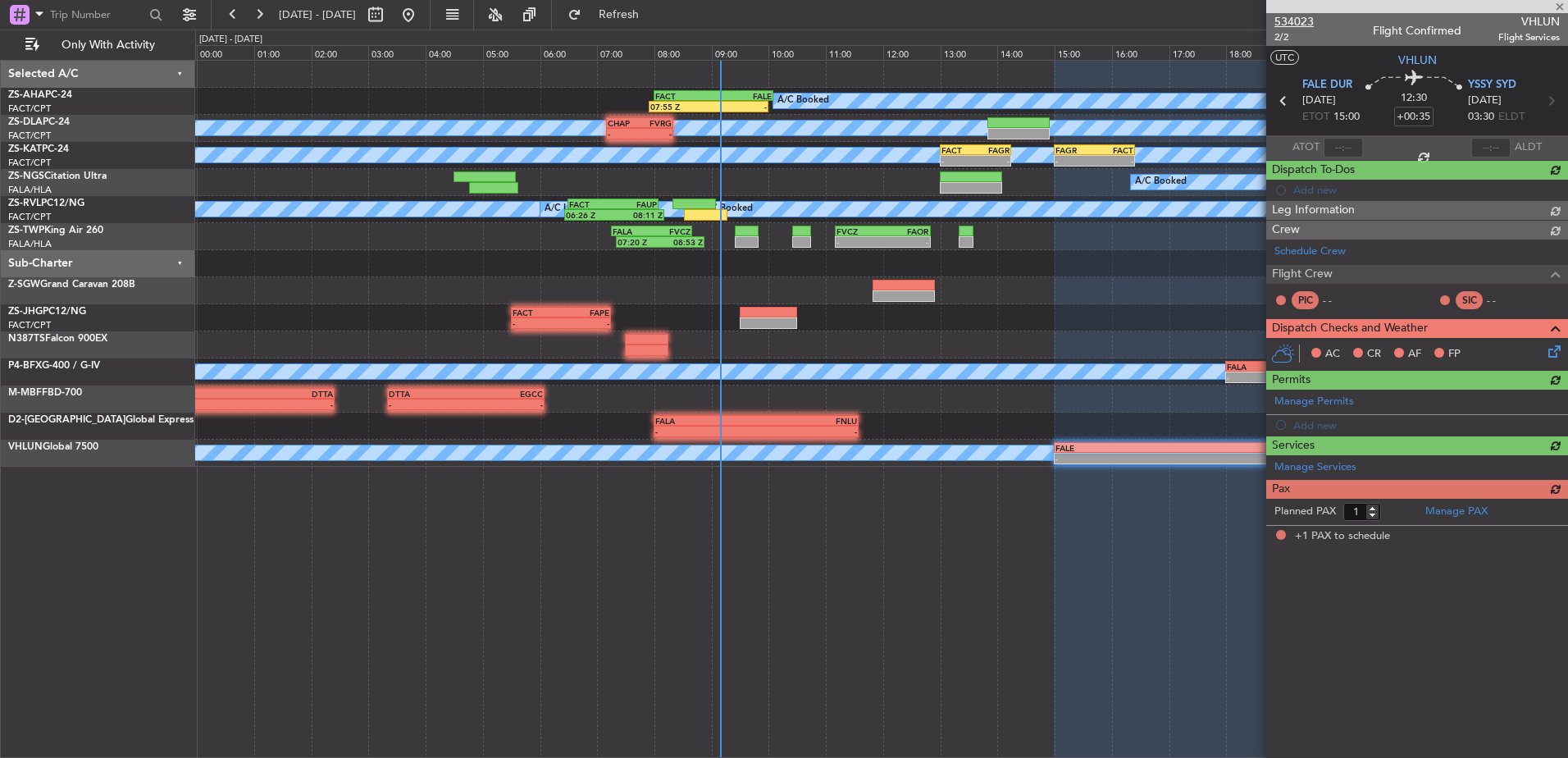
click at [1297, 19] on span "534023" at bounding box center [1295, 22] width 40 height 17
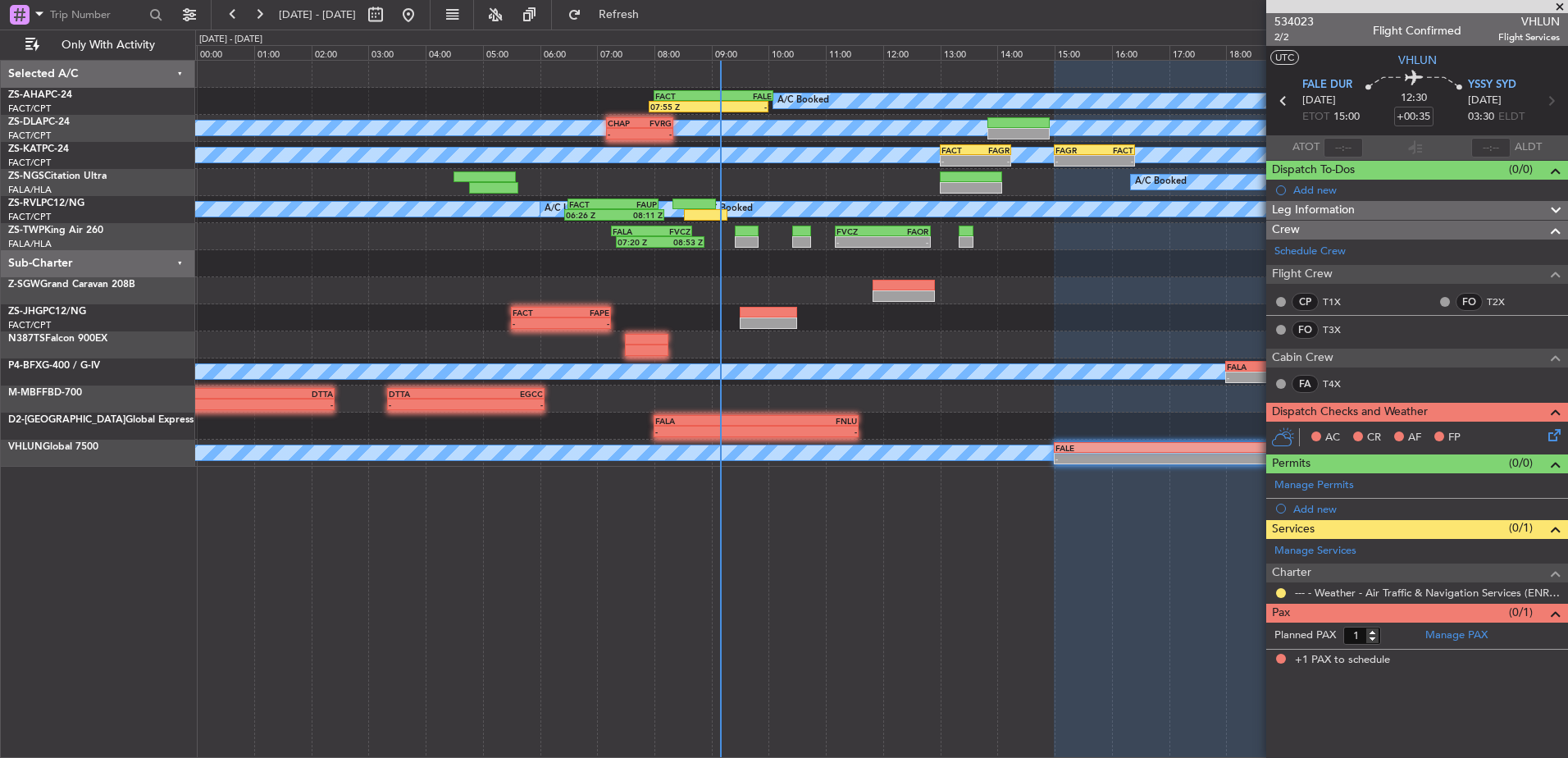
click at [1563, 7] on span at bounding box center [1559, 8] width 16 height 15
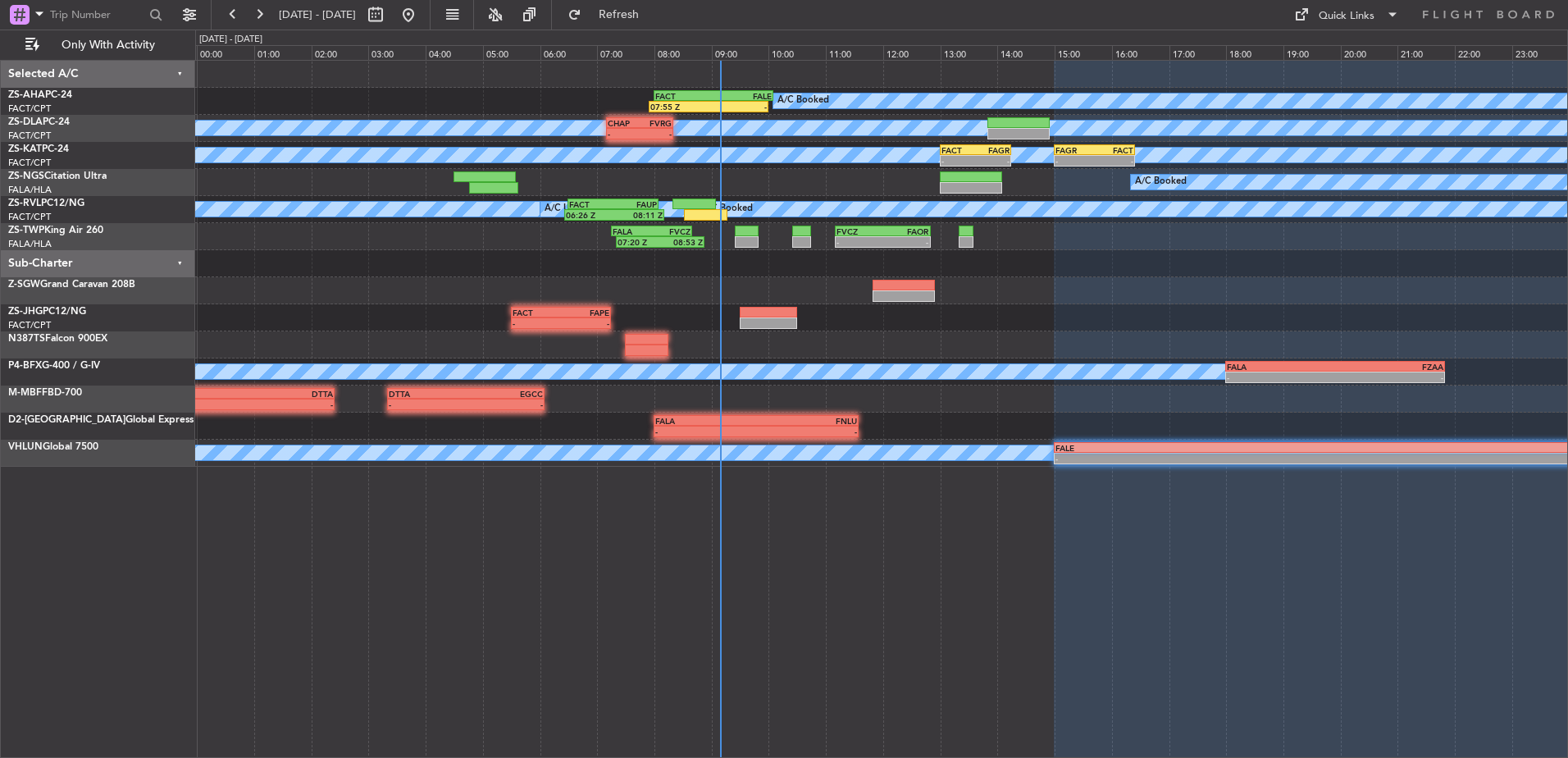
type input "0"
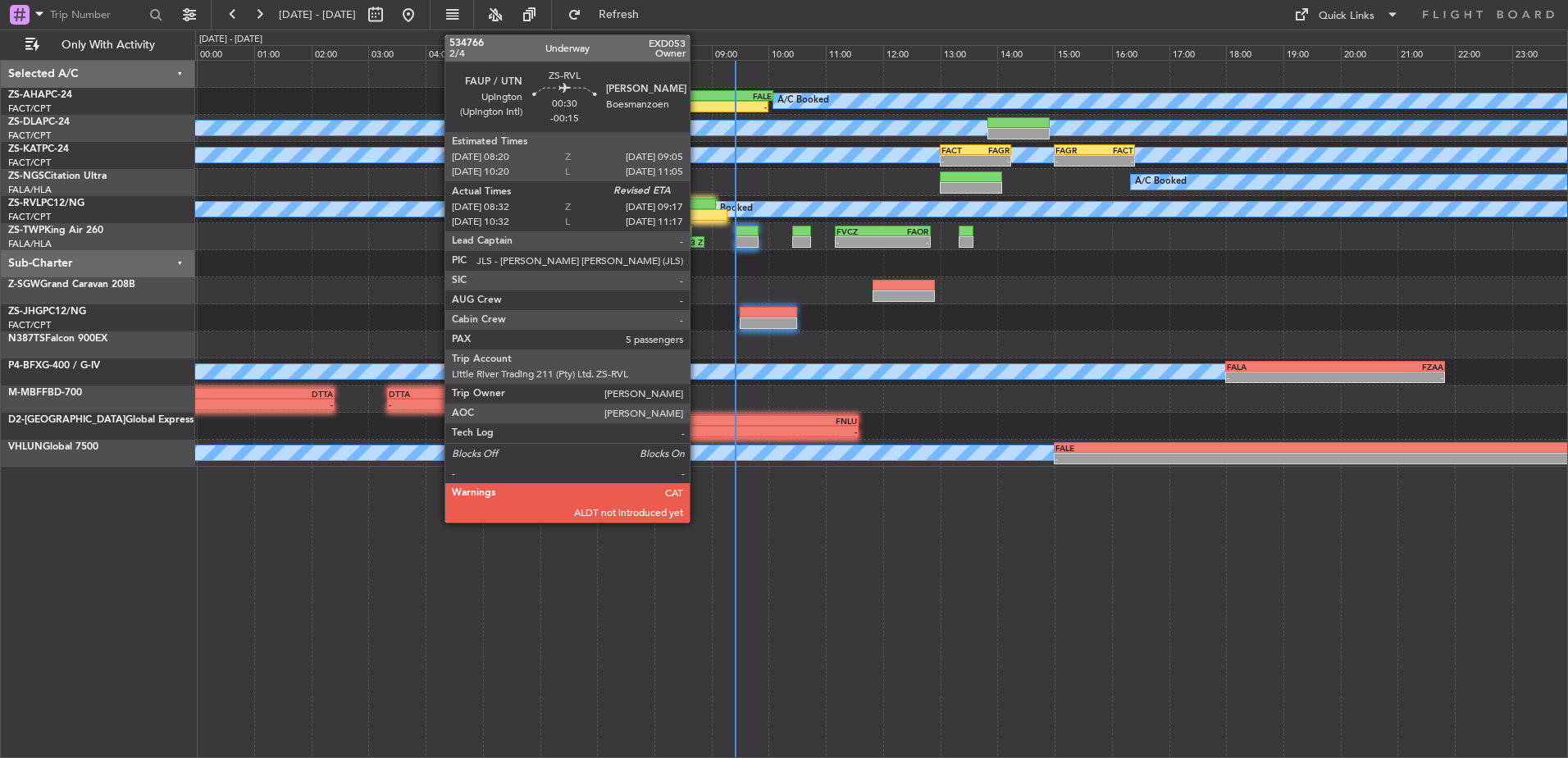
click at [697, 211] on div at bounding box center [706, 215] width 44 height 11
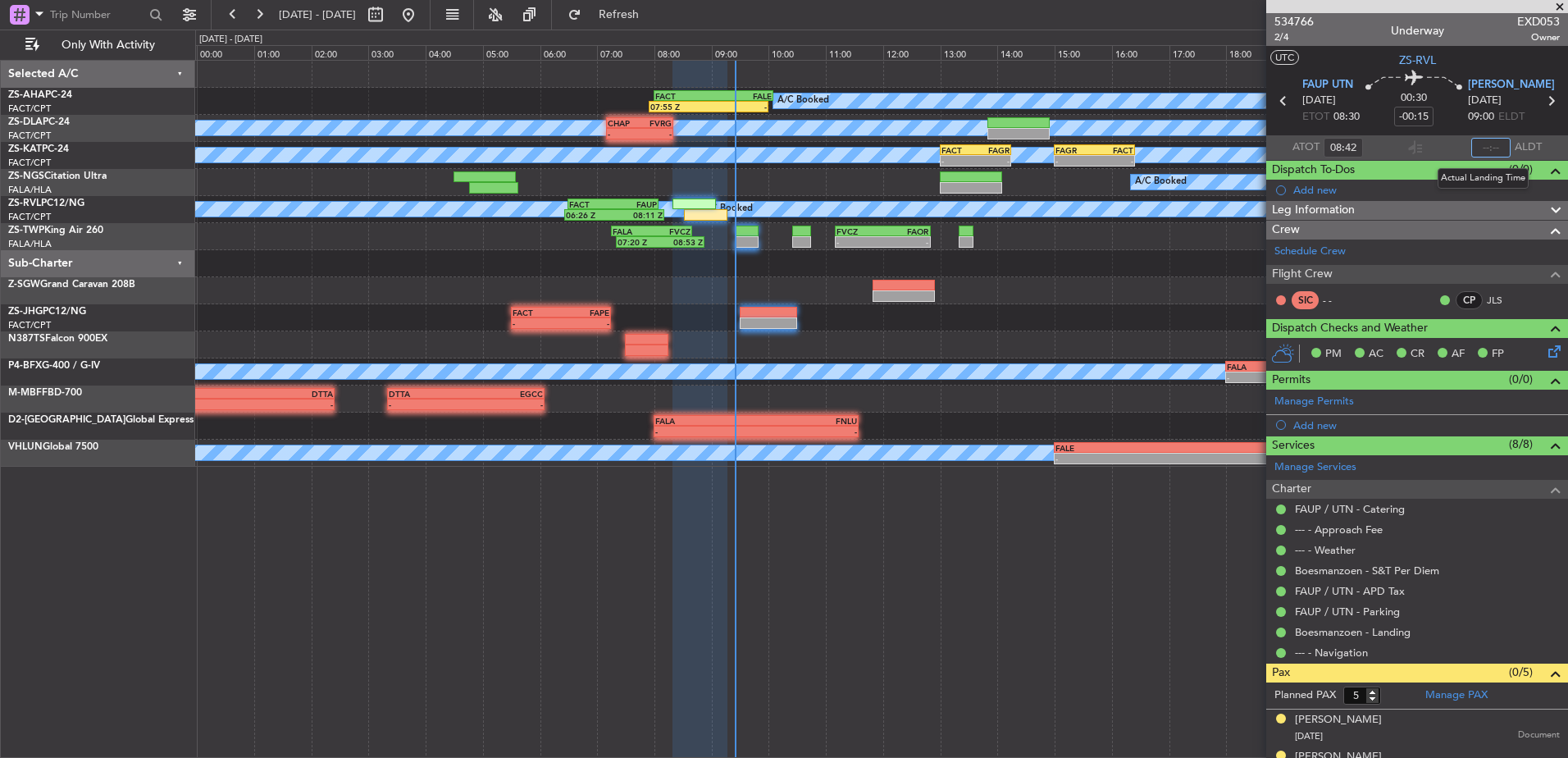
click at [1487, 149] on input "text" at bounding box center [1491, 148] width 40 height 20
type input "09:20"
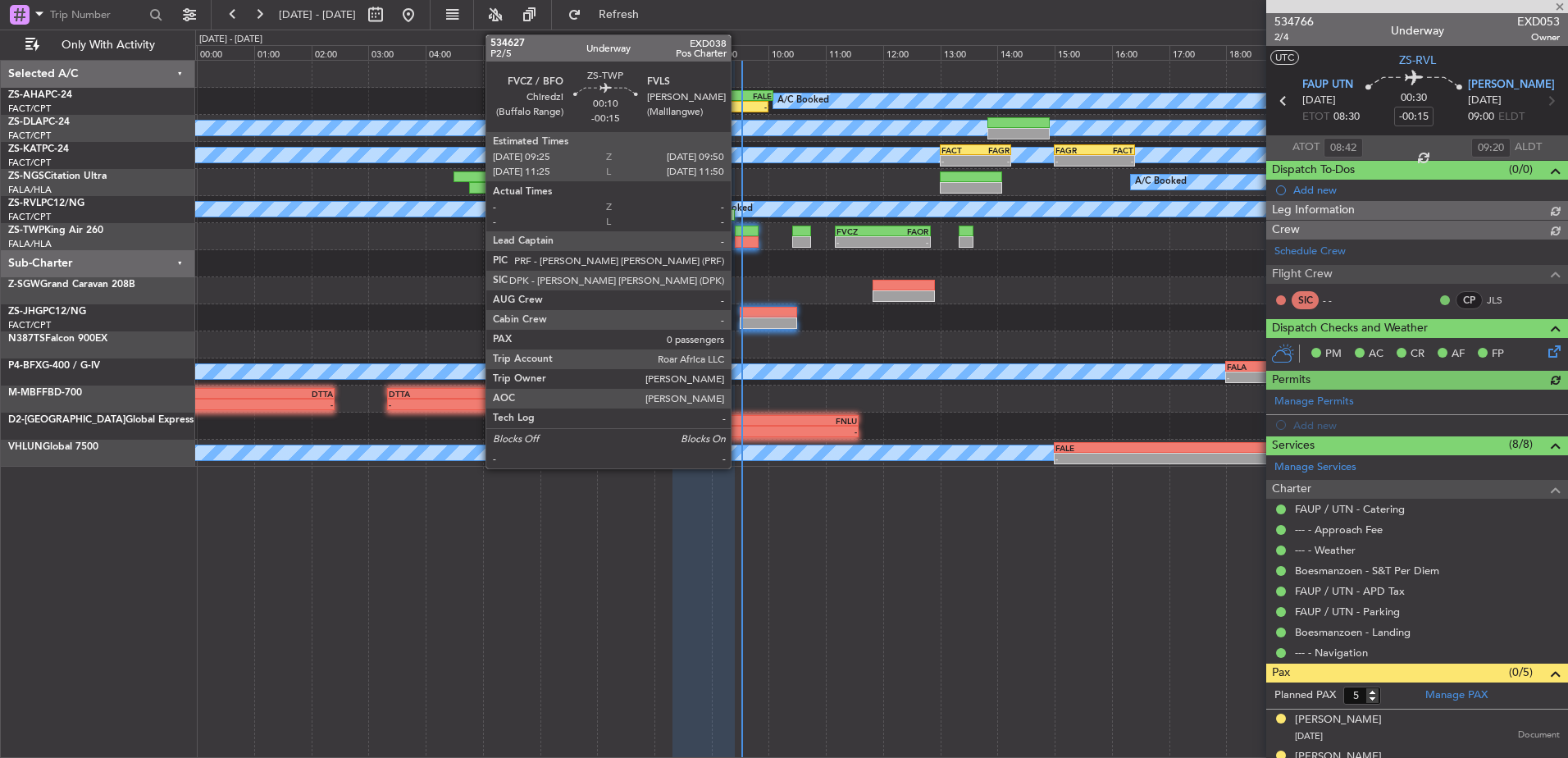
click at [739, 234] on div at bounding box center [747, 232] width 25 height 11
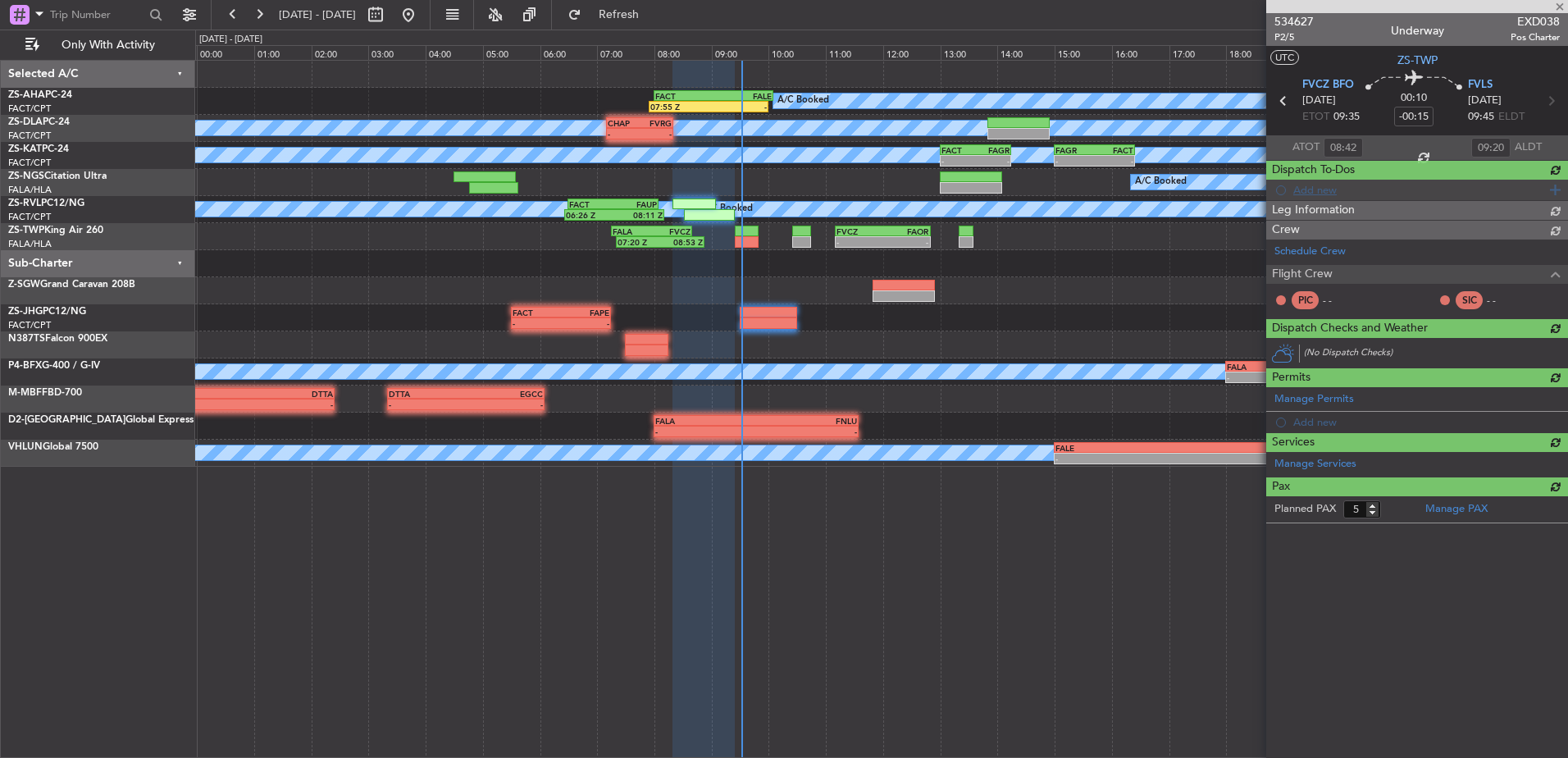
type input "0"
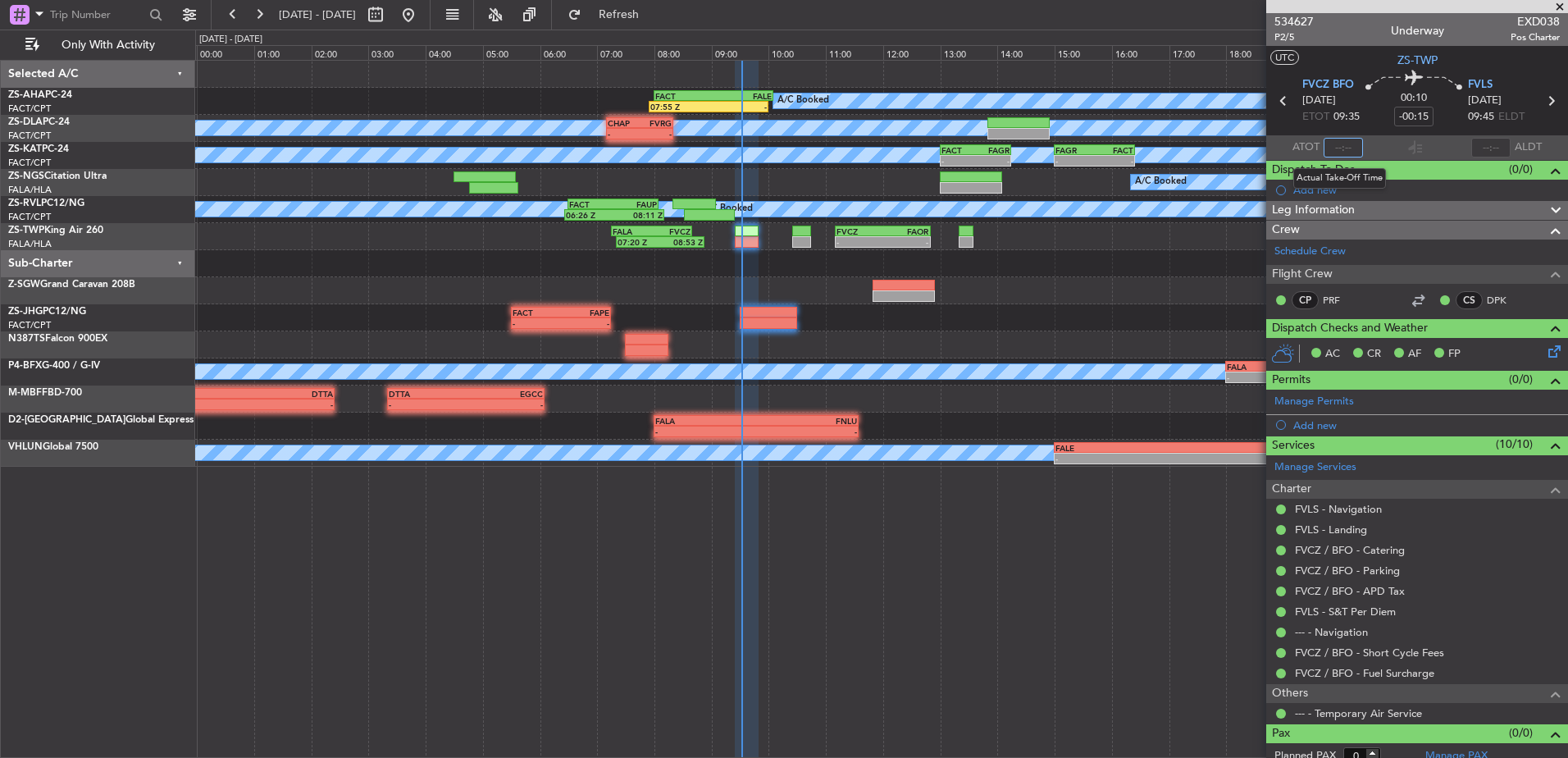
click at [1338, 146] on input "text" at bounding box center [1344, 148] width 40 height 20
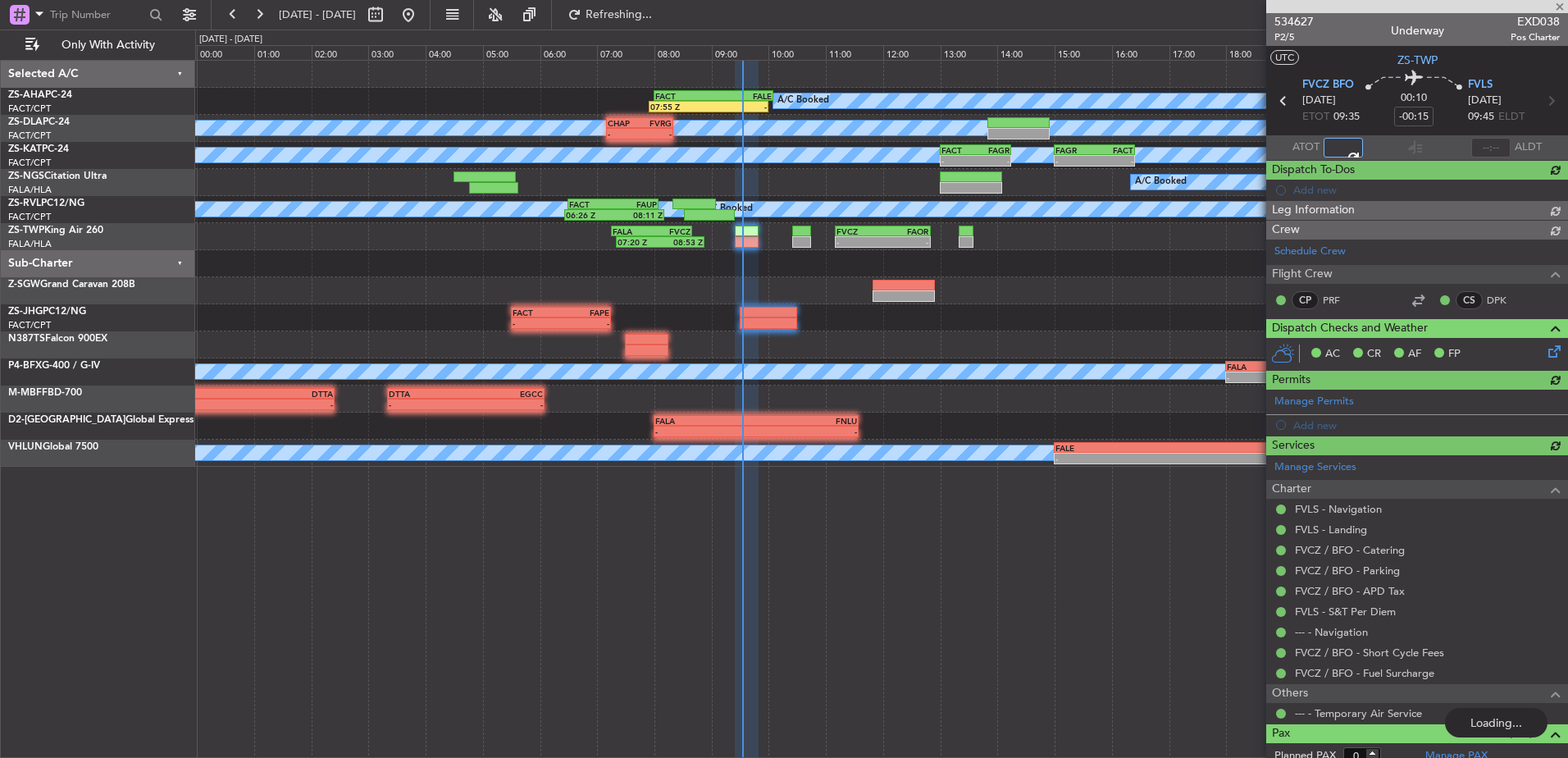
type input "09:30"
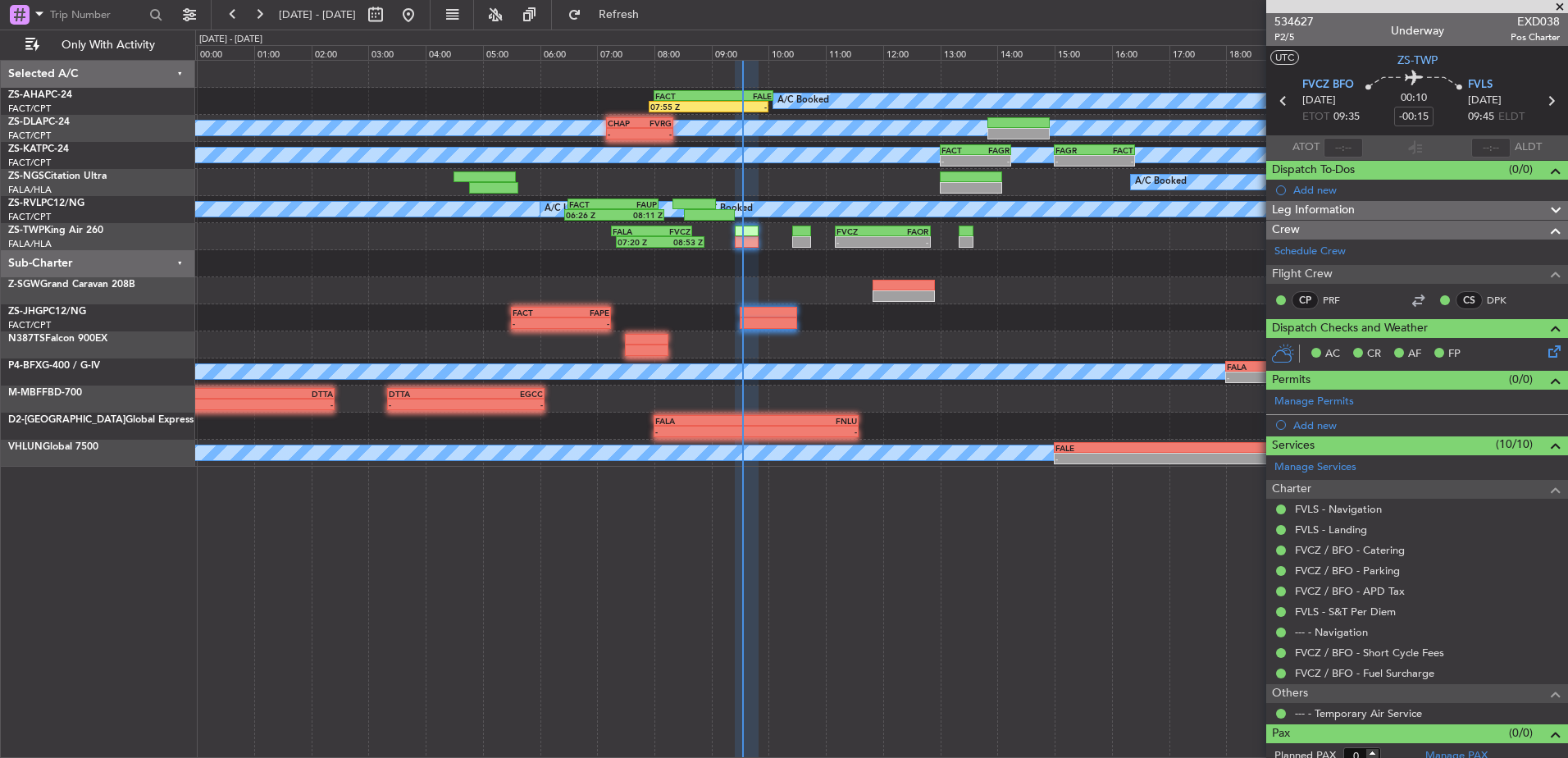
click at [1559, 9] on span at bounding box center [1559, 8] width 16 height 15
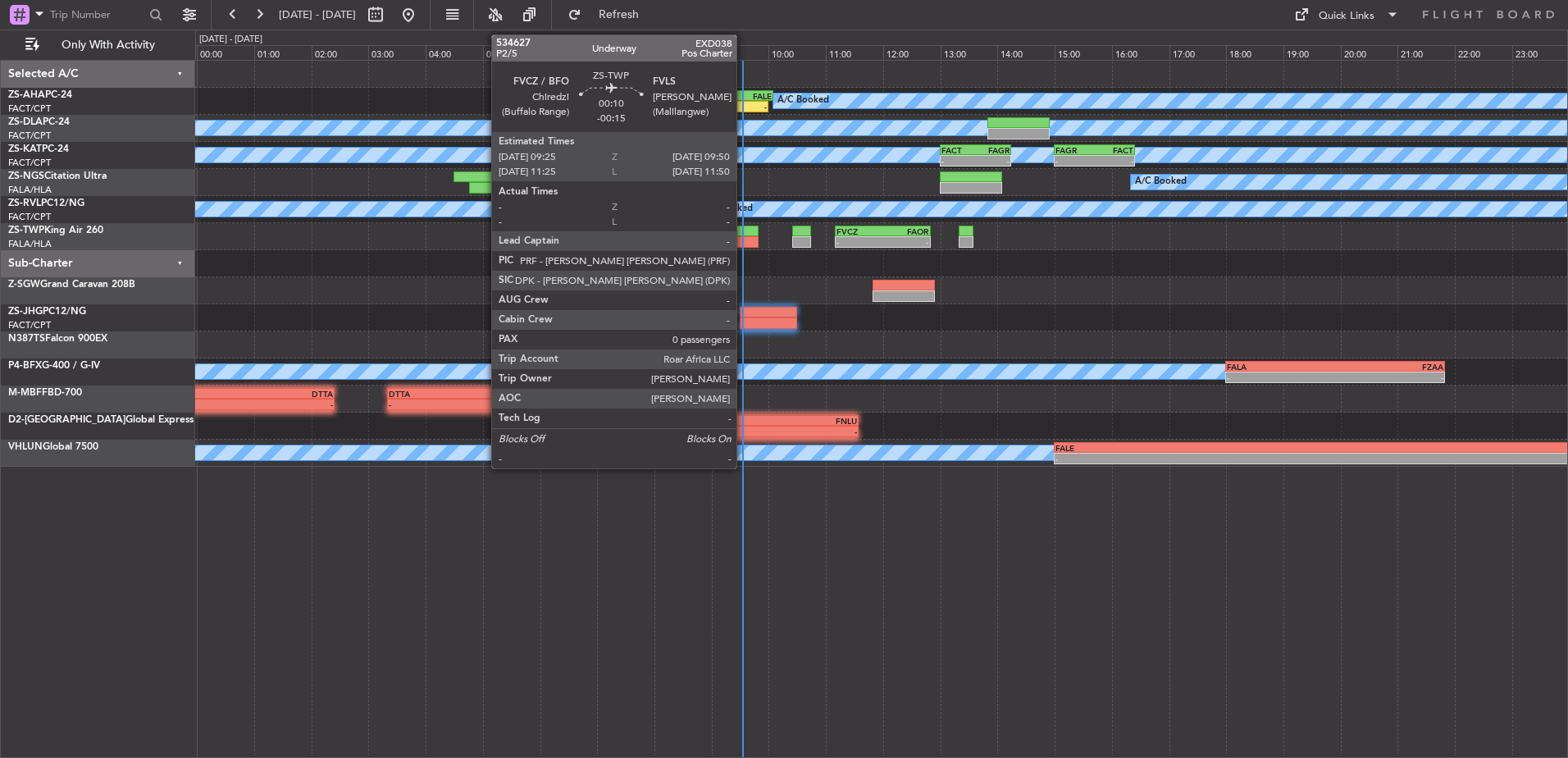
click at [744, 238] on div at bounding box center [747, 242] width 25 height 11
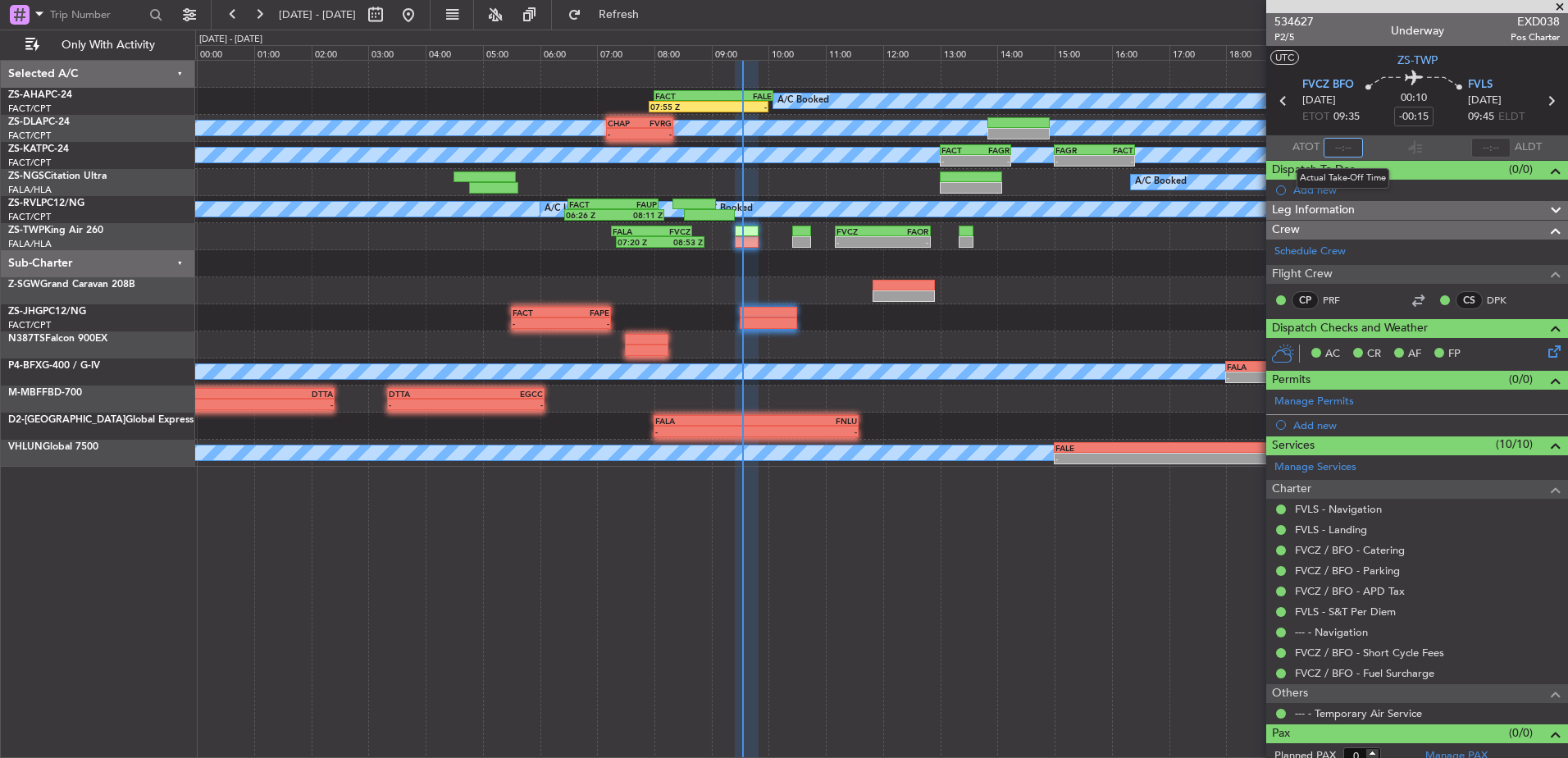
click at [1344, 146] on input "text" at bounding box center [1344, 148] width 40 height 20
type input "09:30"
click at [1561, 3] on span at bounding box center [1559, 8] width 16 height 15
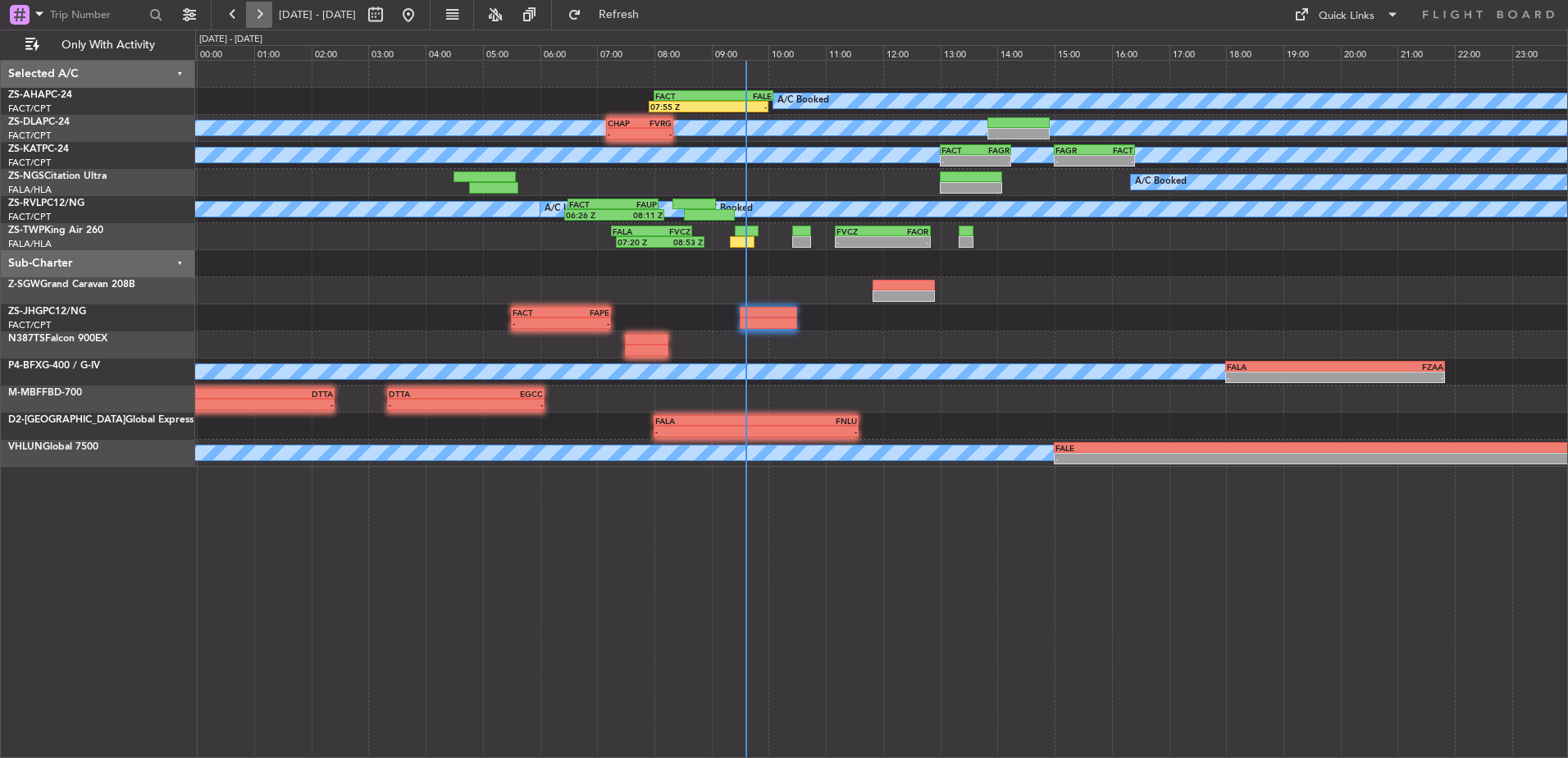
click at [262, 9] on button at bounding box center [259, 15] width 26 height 26
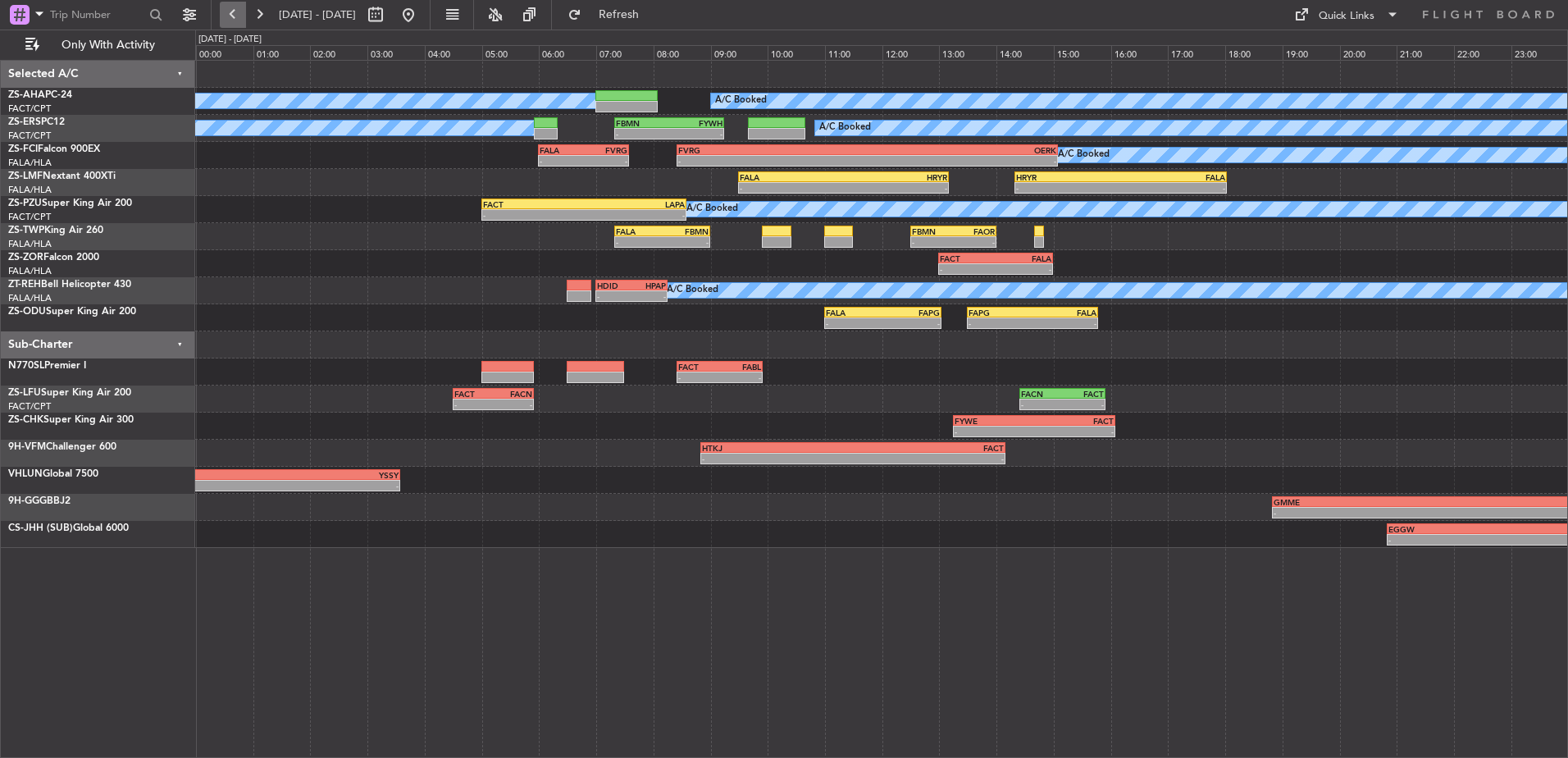
click at [242, 12] on button at bounding box center [233, 15] width 26 height 26
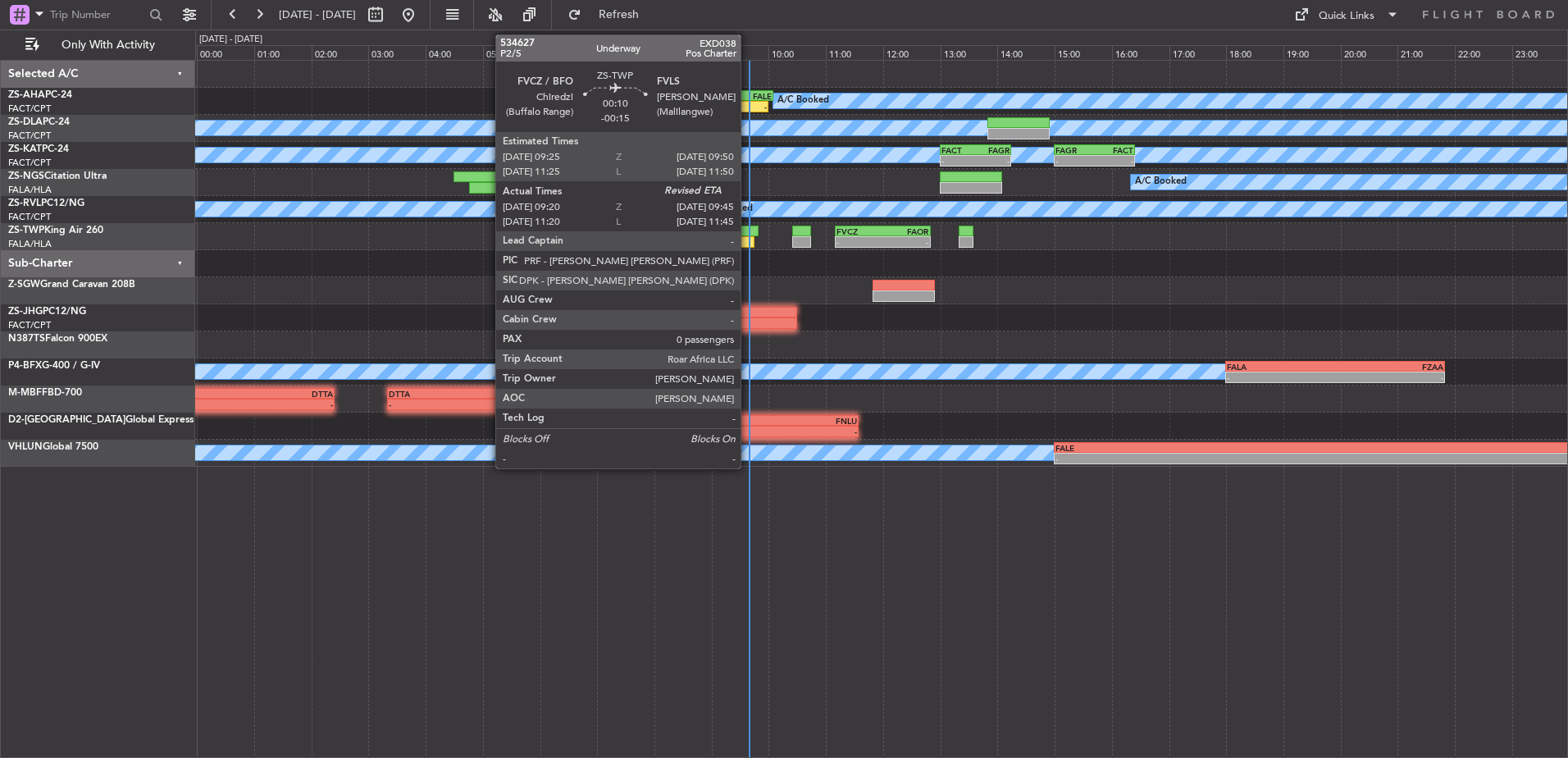
click at [748, 242] on div at bounding box center [742, 242] width 25 height 11
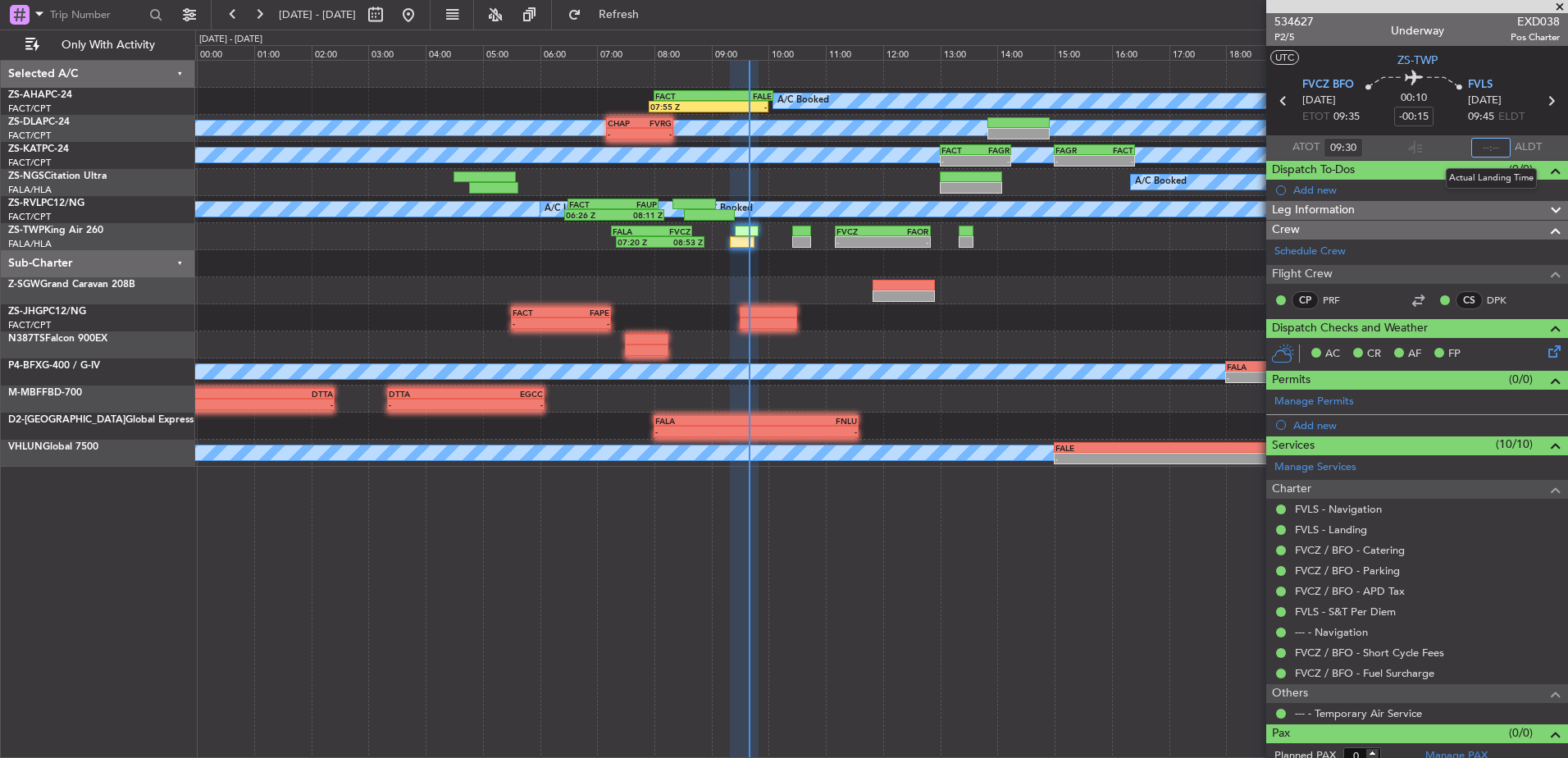
click at [1492, 146] on input "text" at bounding box center [1491, 148] width 40 height 20
type input "09:39"
click at [1559, 7] on span at bounding box center [1559, 8] width 16 height 15
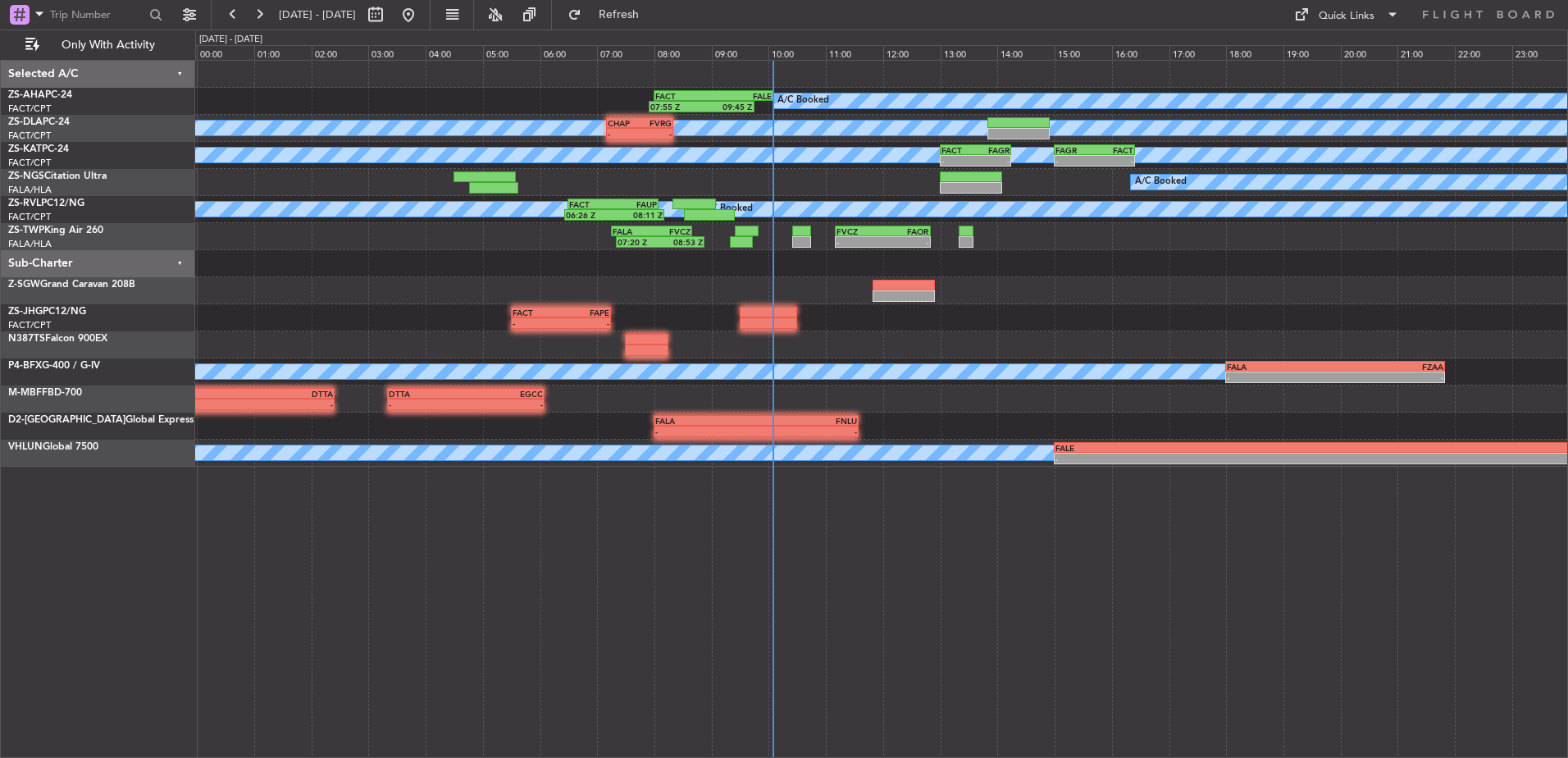
click at [421, 614] on div "A/C Booked 07:55 Z 09:45 Z FACT 08:00 Z FALE 10:05 Z A/C Unavailable - - CHAP 0…" at bounding box center [881, 409] width 1373 height 698
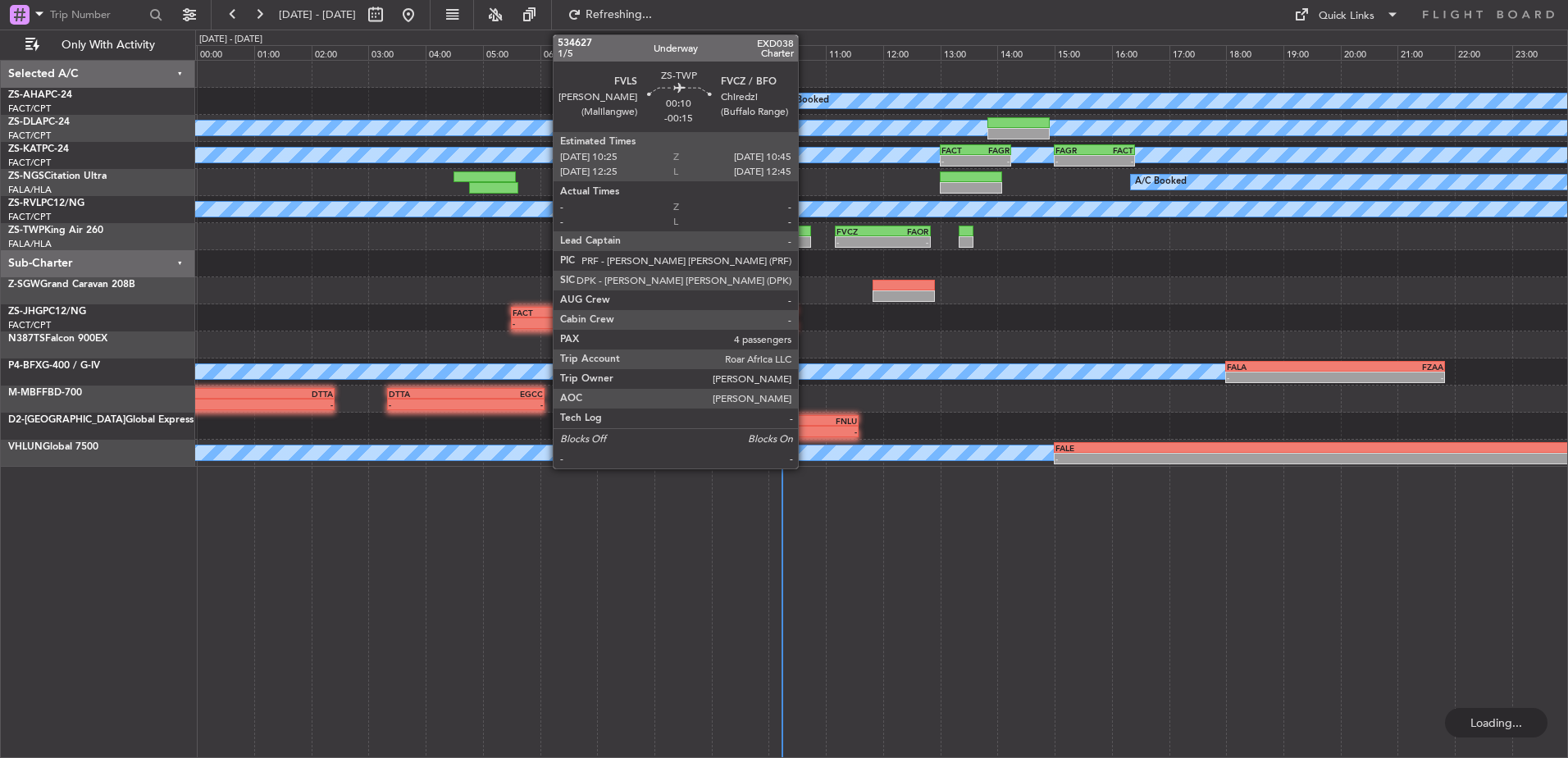
click at [806, 238] on div at bounding box center [802, 242] width 20 height 11
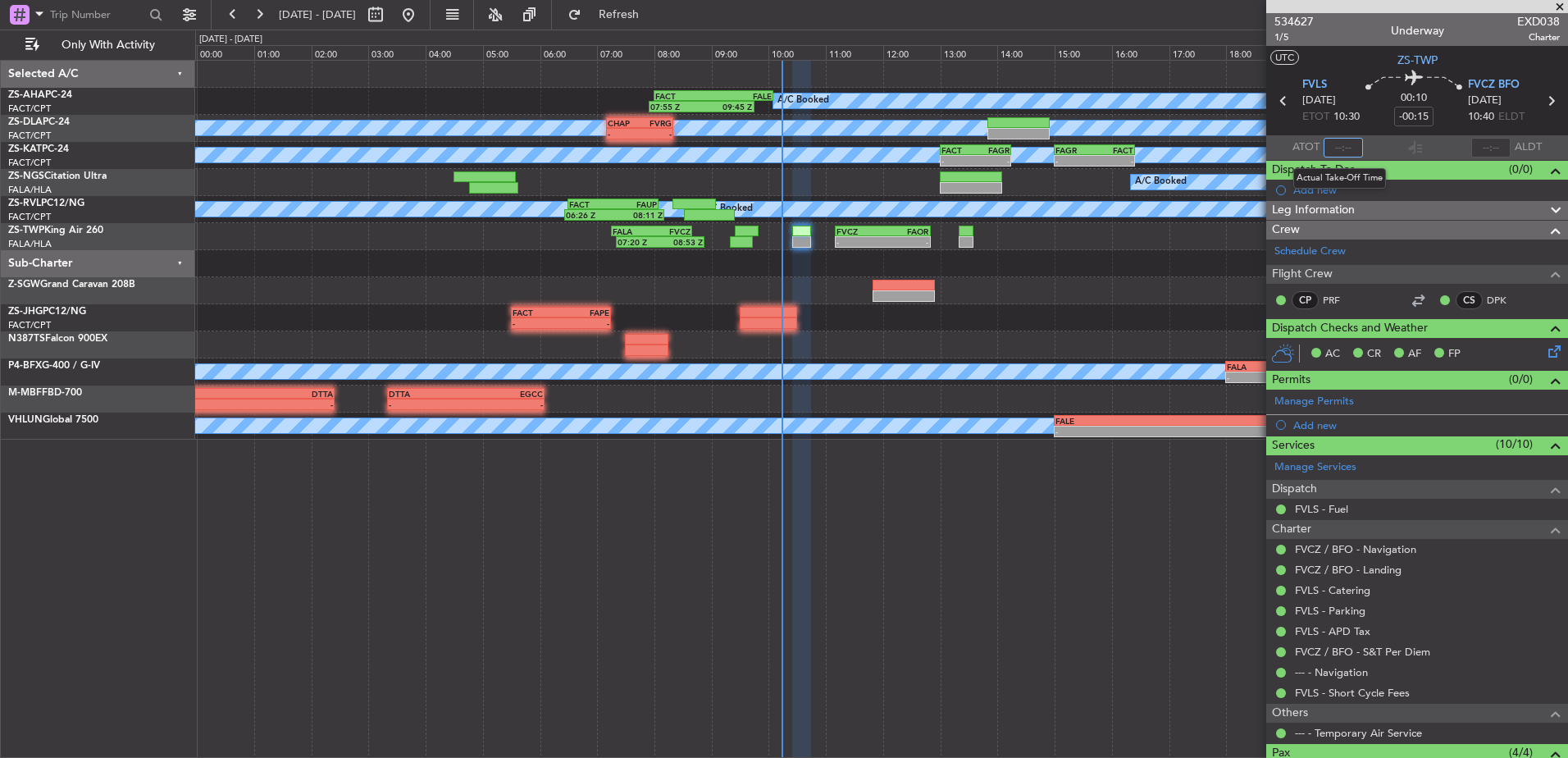
click at [1336, 150] on input "text" at bounding box center [1344, 148] width 40 height 20
type input "10:10"
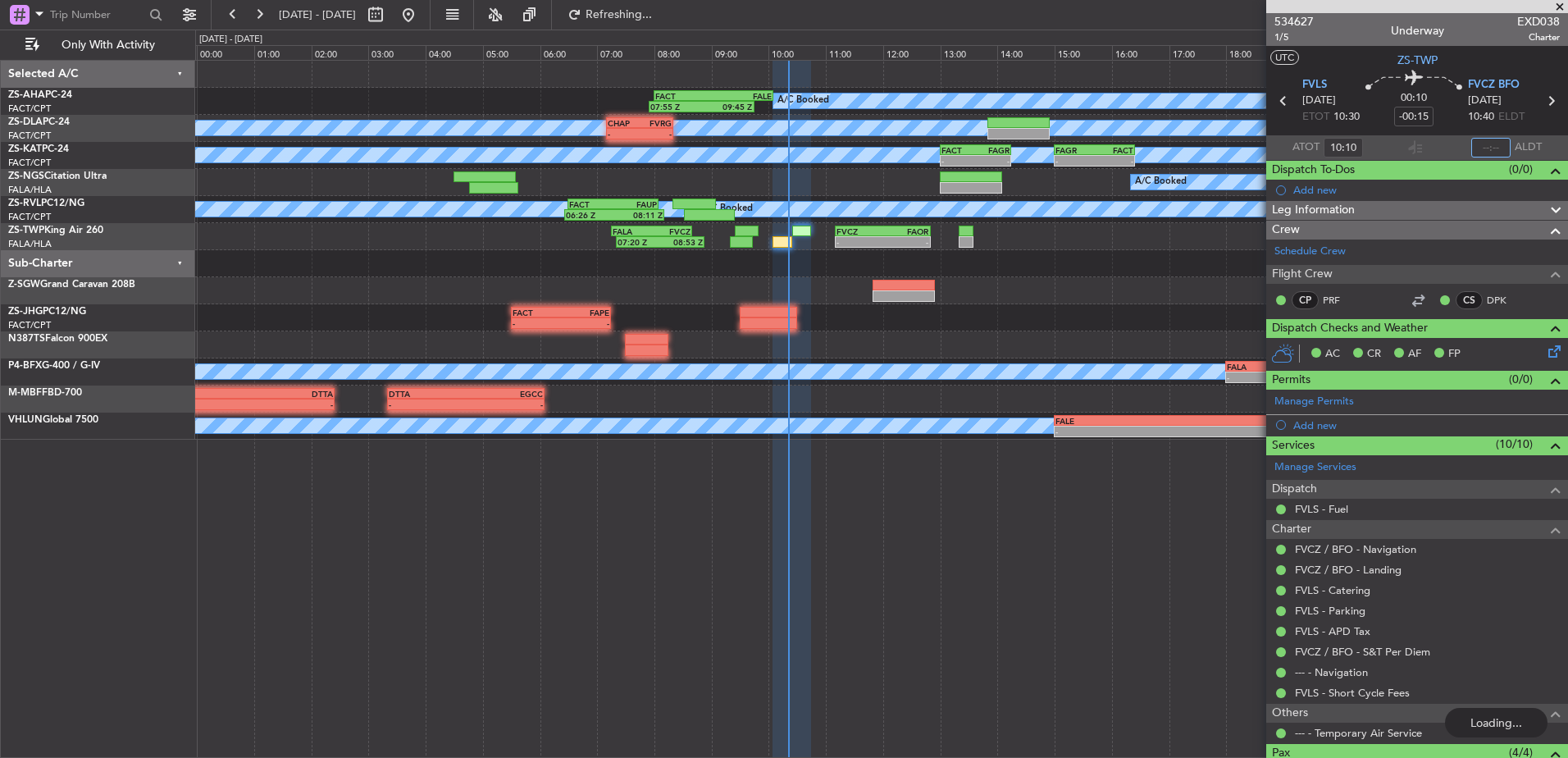
click at [1490, 146] on input "text" at bounding box center [1491, 148] width 40 height 20
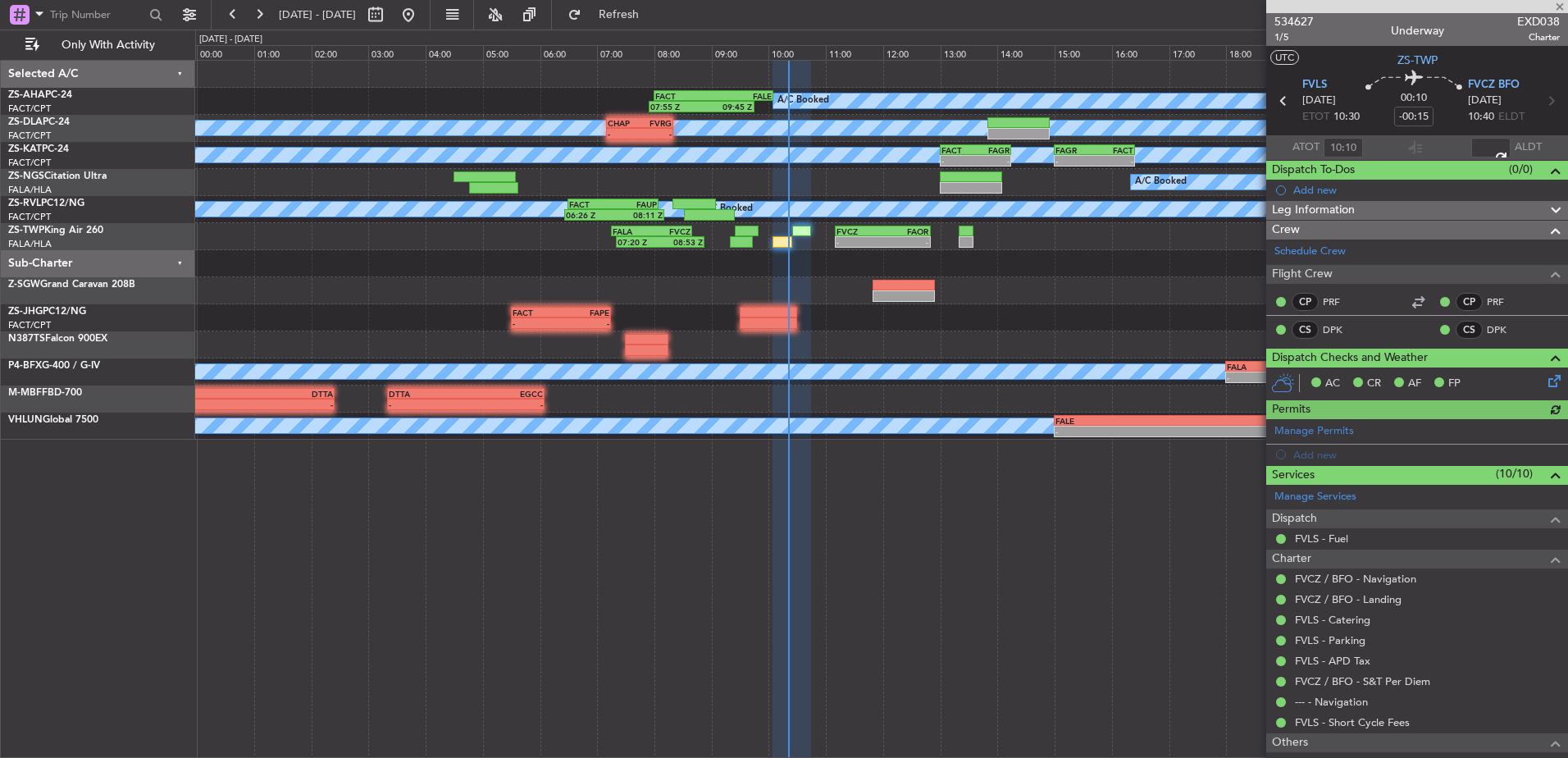
type input "10:20"
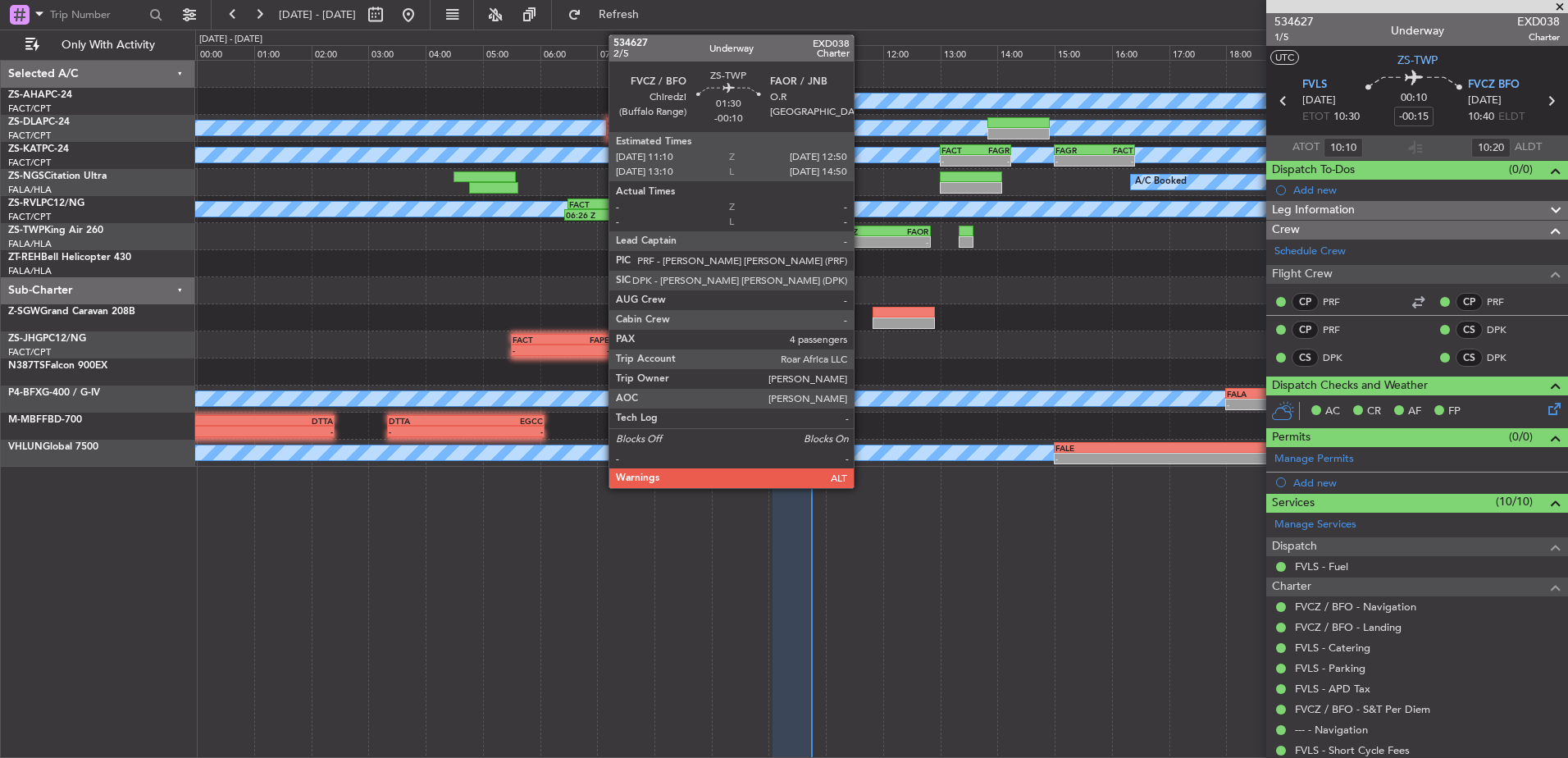
click at [862, 246] on div "-" at bounding box center [860, 242] width 46 height 9
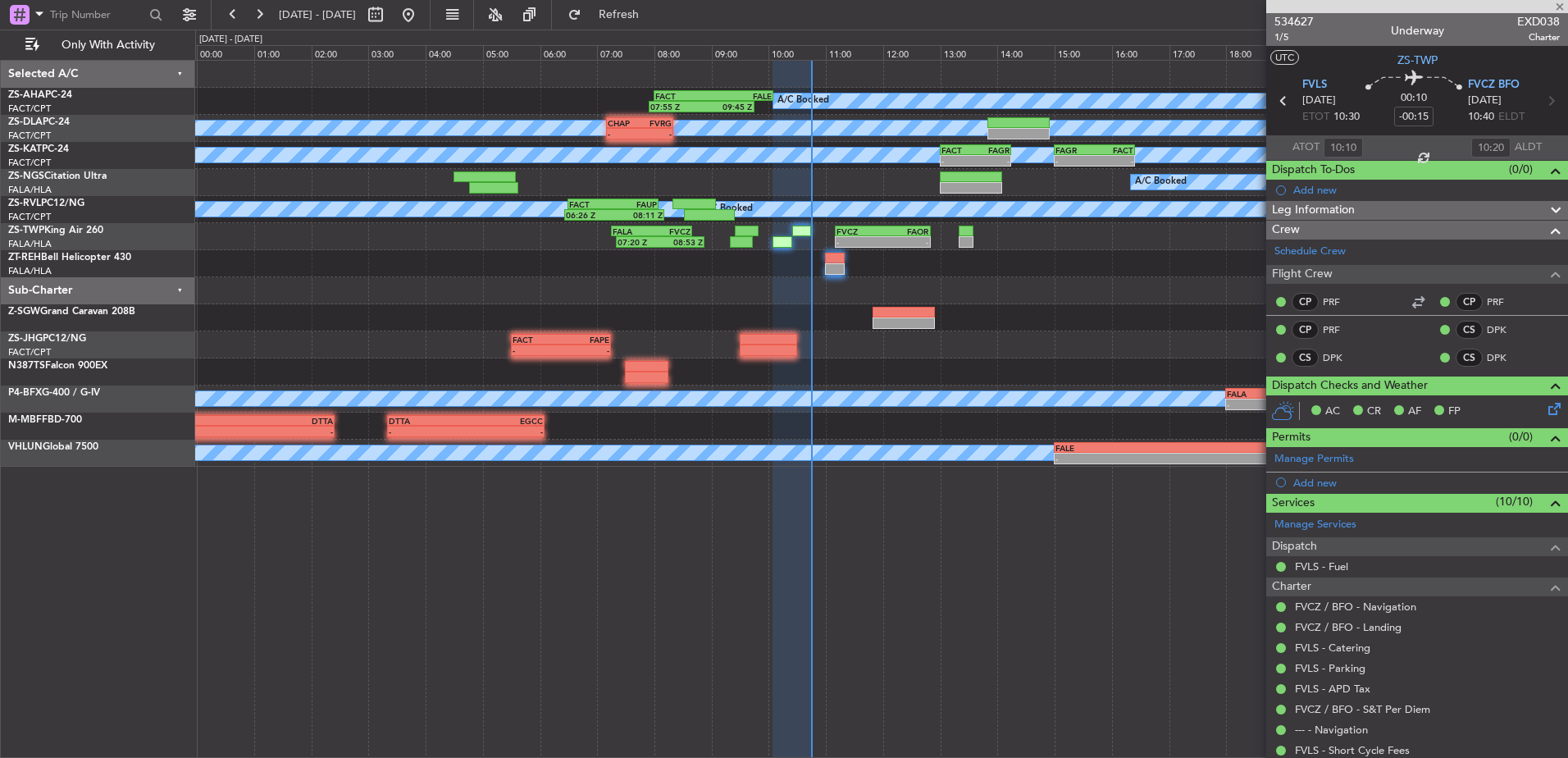
type input "-00:10"
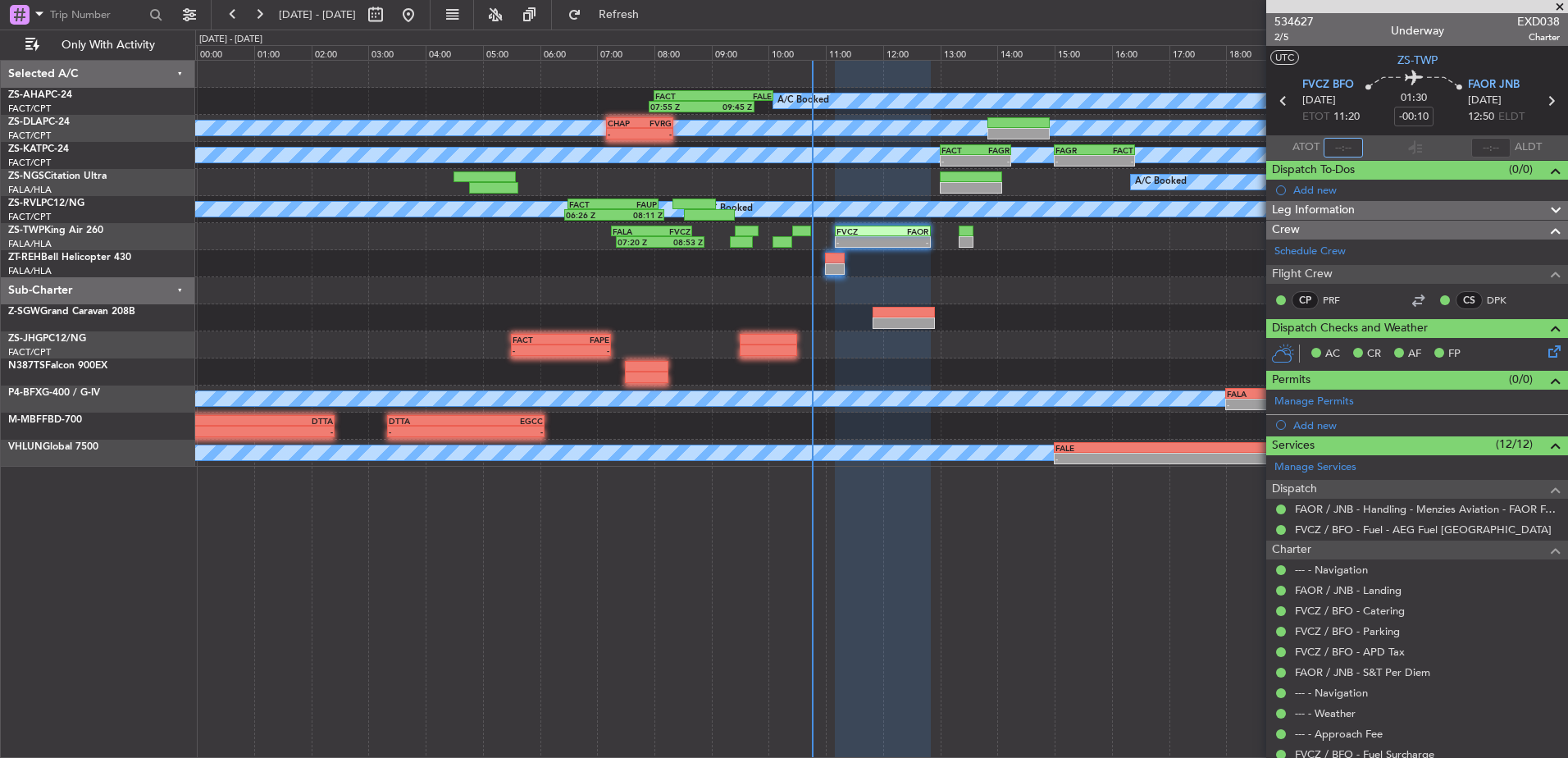
click at [1340, 151] on input "text" at bounding box center [1344, 148] width 40 height 20
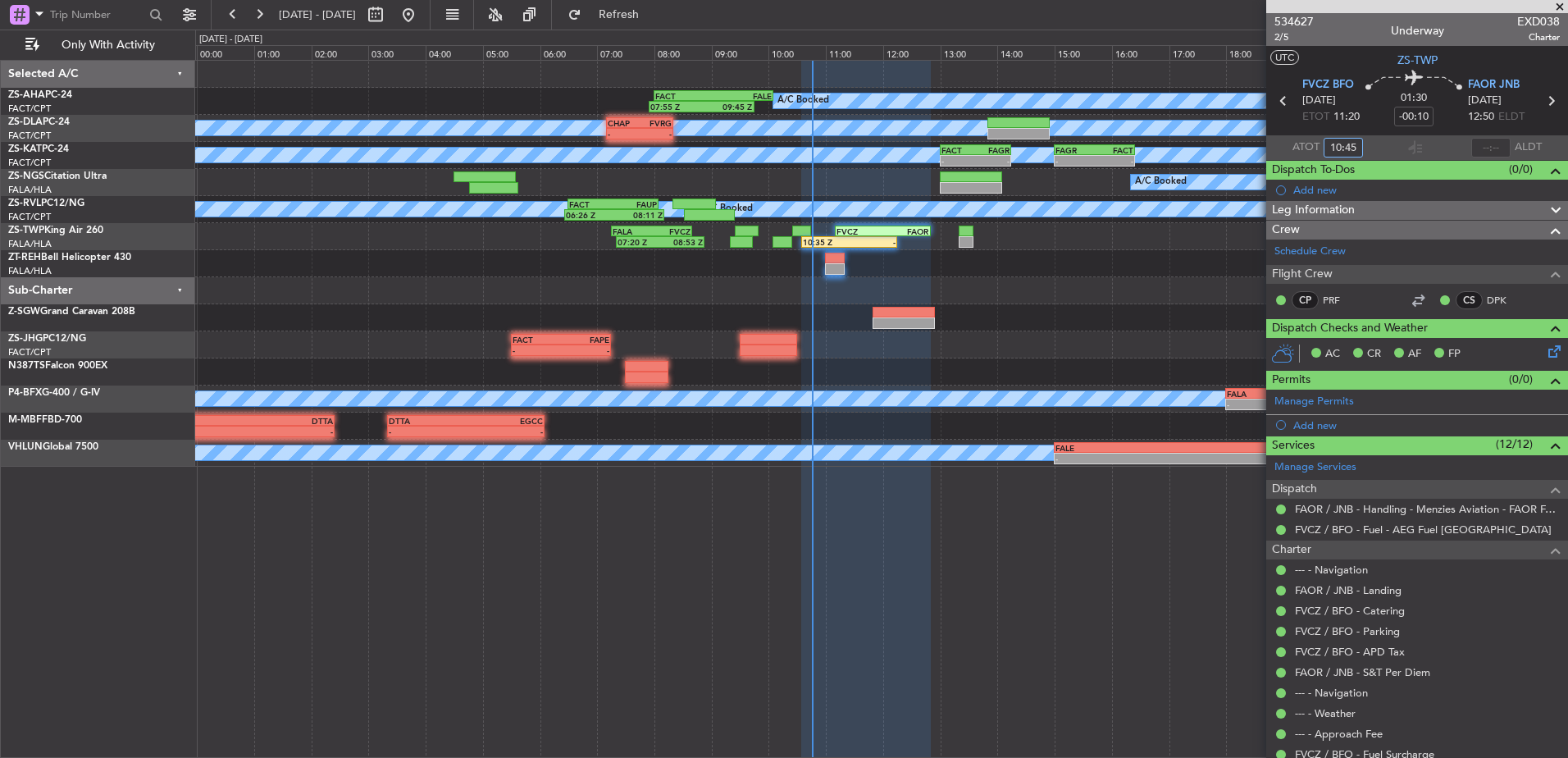
type input "10:45"
click at [1560, 3] on span at bounding box center [1559, 8] width 16 height 15
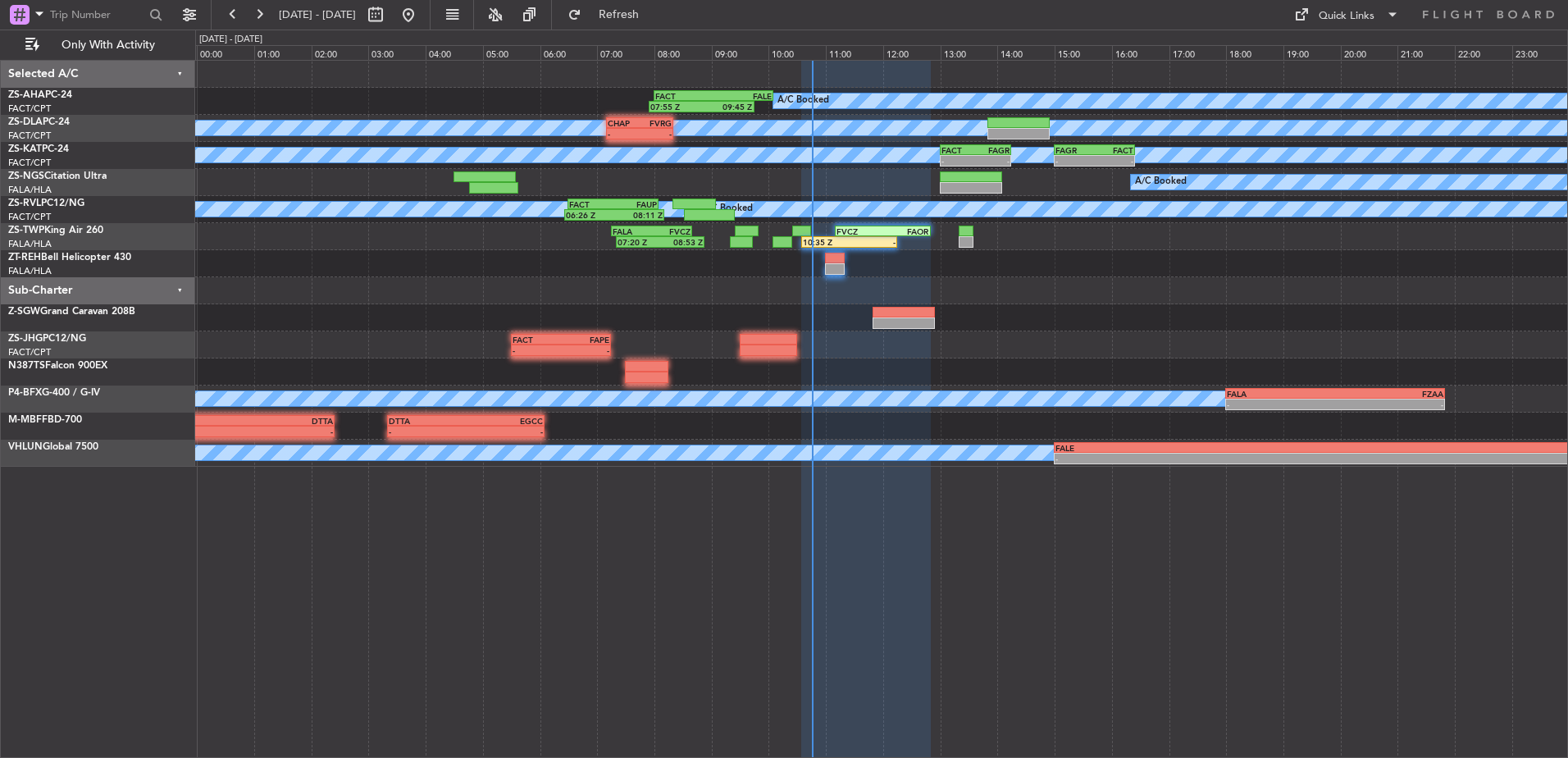
type input "0"
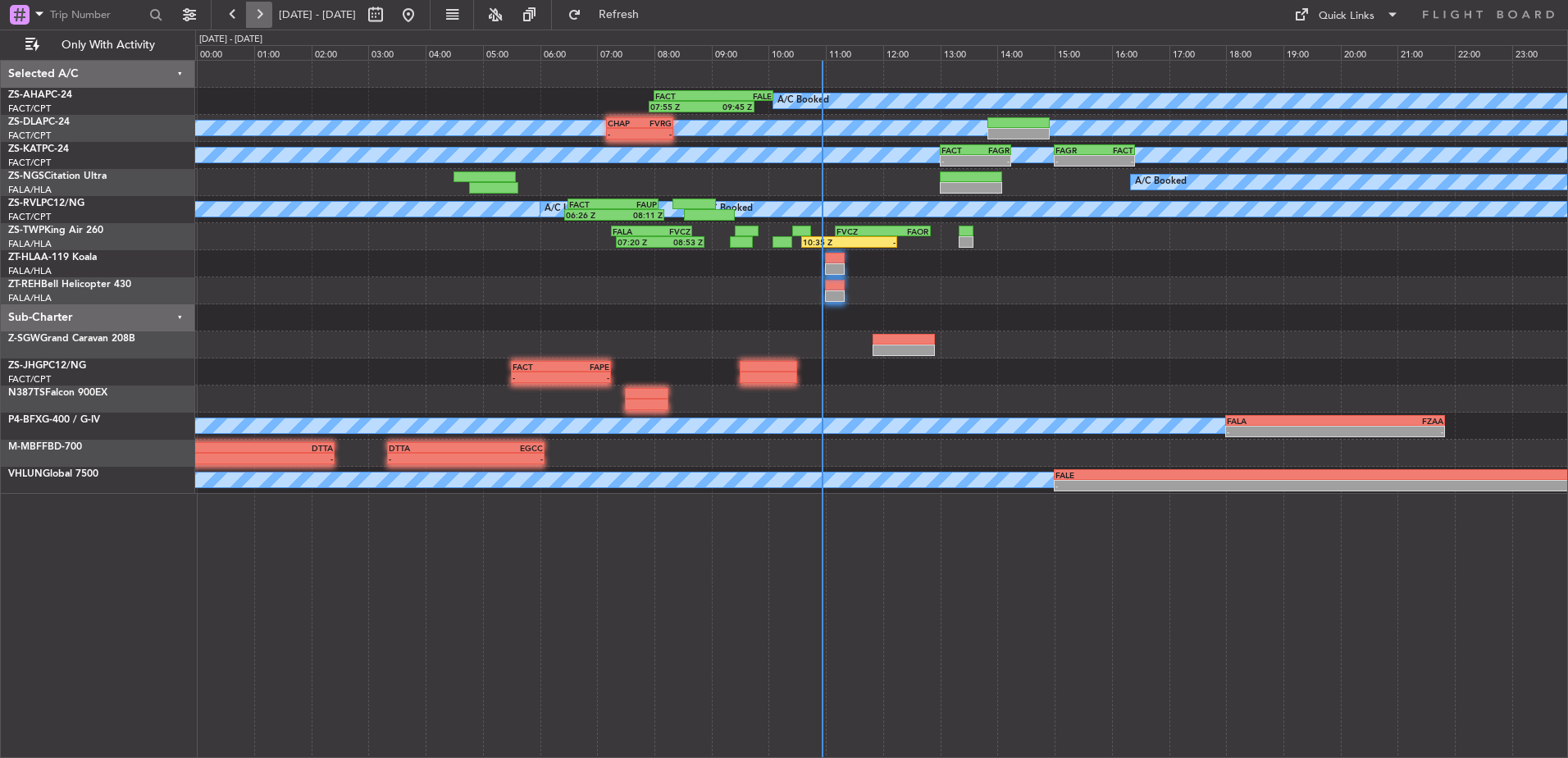
click at [248, 3] on button at bounding box center [259, 15] width 26 height 26
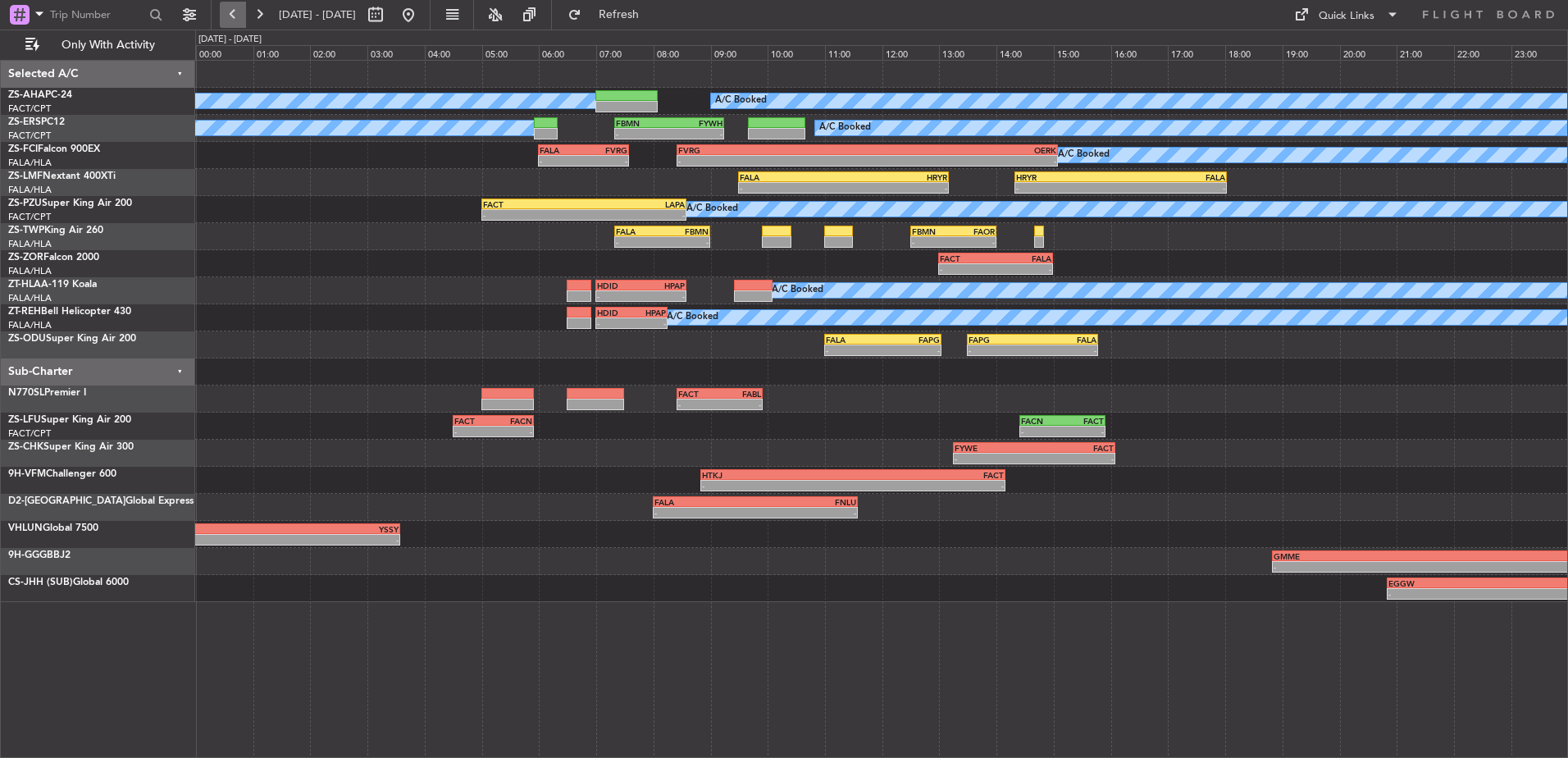
click at [235, 21] on button at bounding box center [233, 15] width 26 height 26
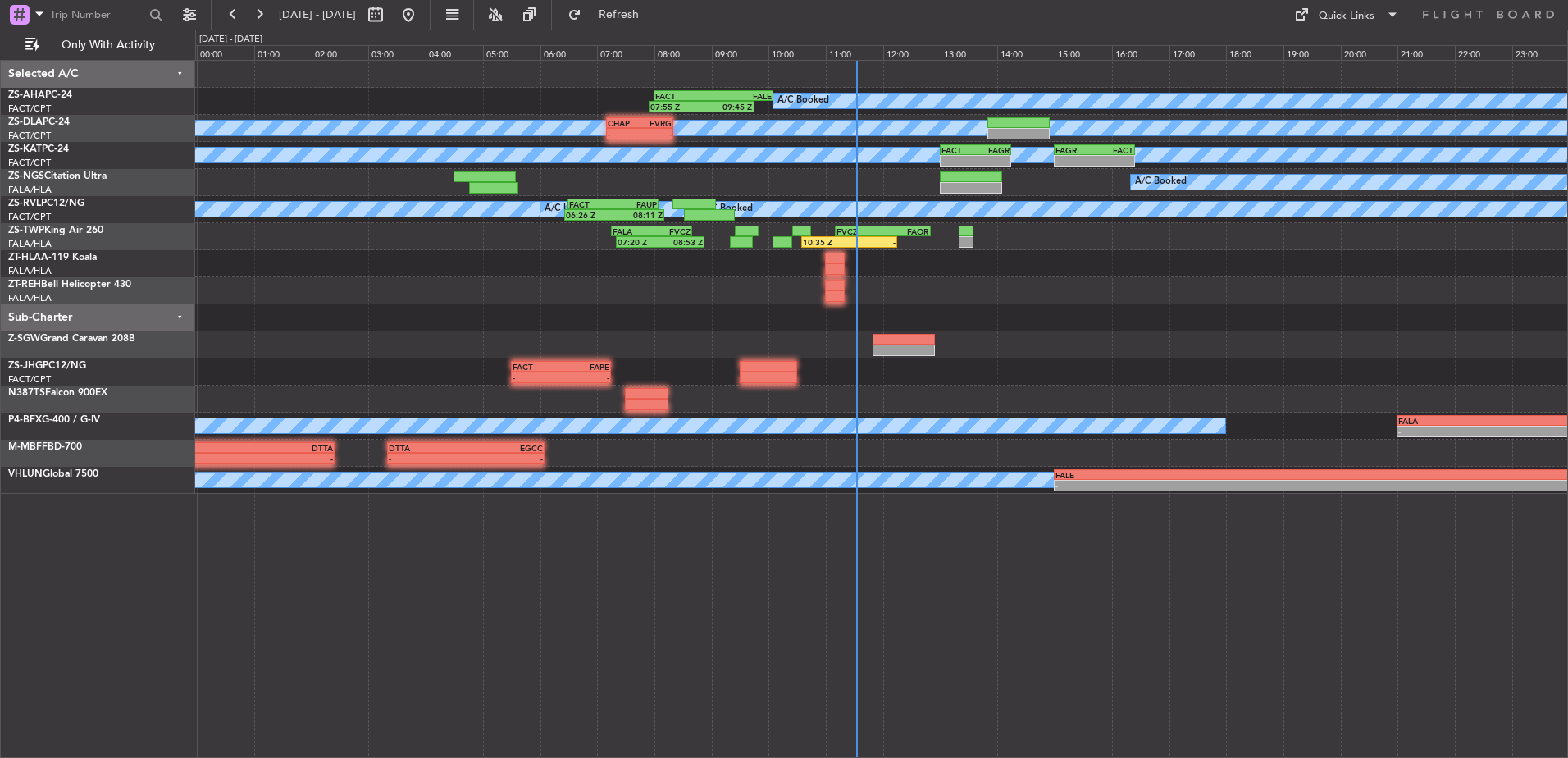
click at [219, 2] on button at bounding box center [233, 15] width 26 height 26
